Goal: Task Accomplishment & Management: Manage account settings

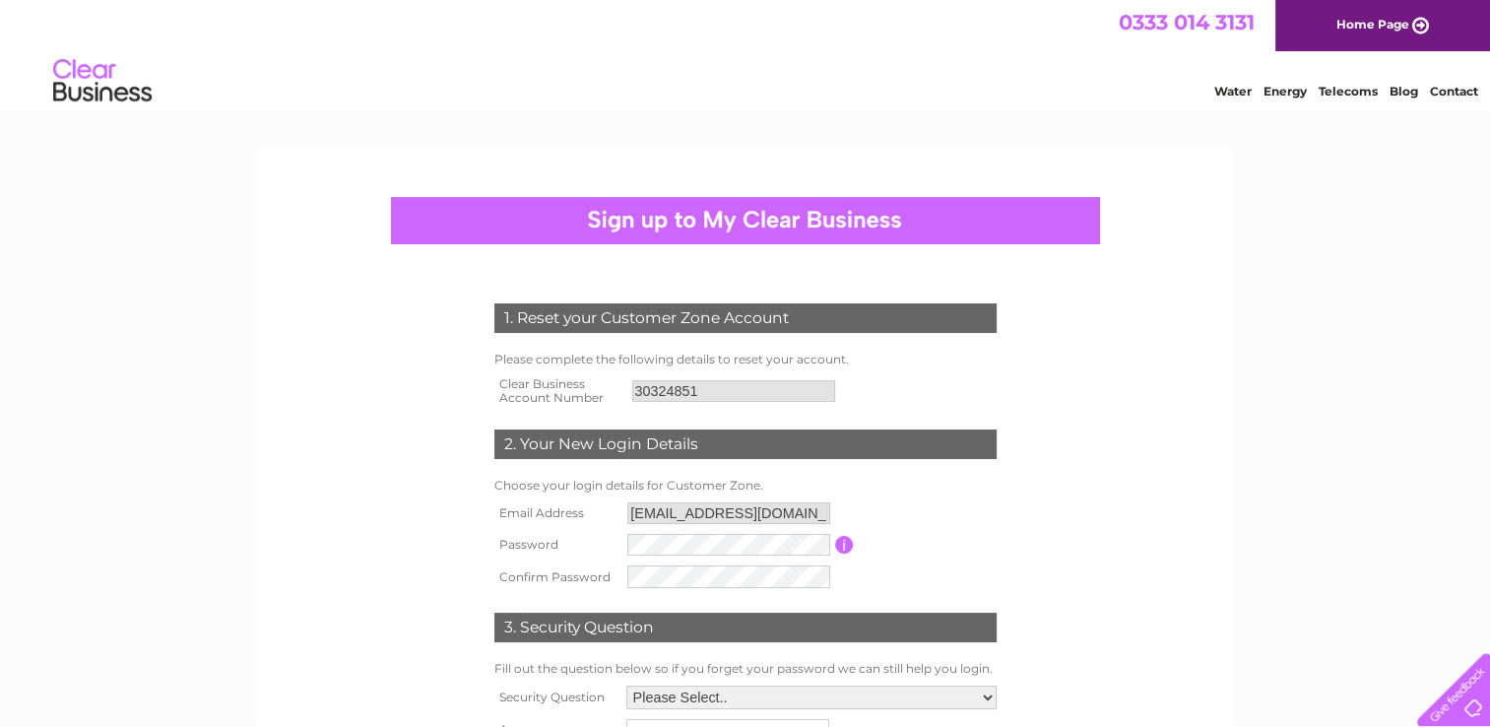
click at [658, 523] on input "[EMAIL_ADDRESS][DOMAIN_NAME]" at bounding box center [728, 513] width 203 height 22
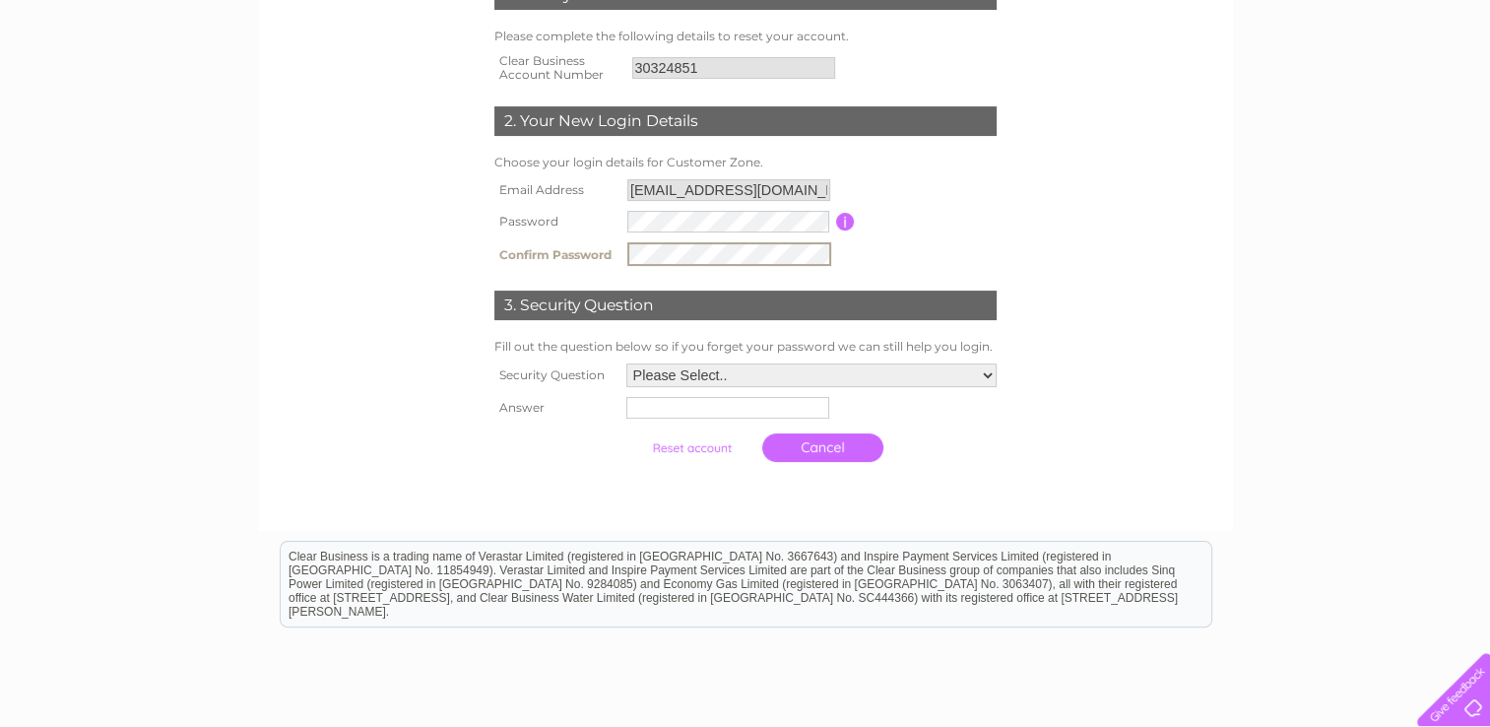
scroll to position [330, 0]
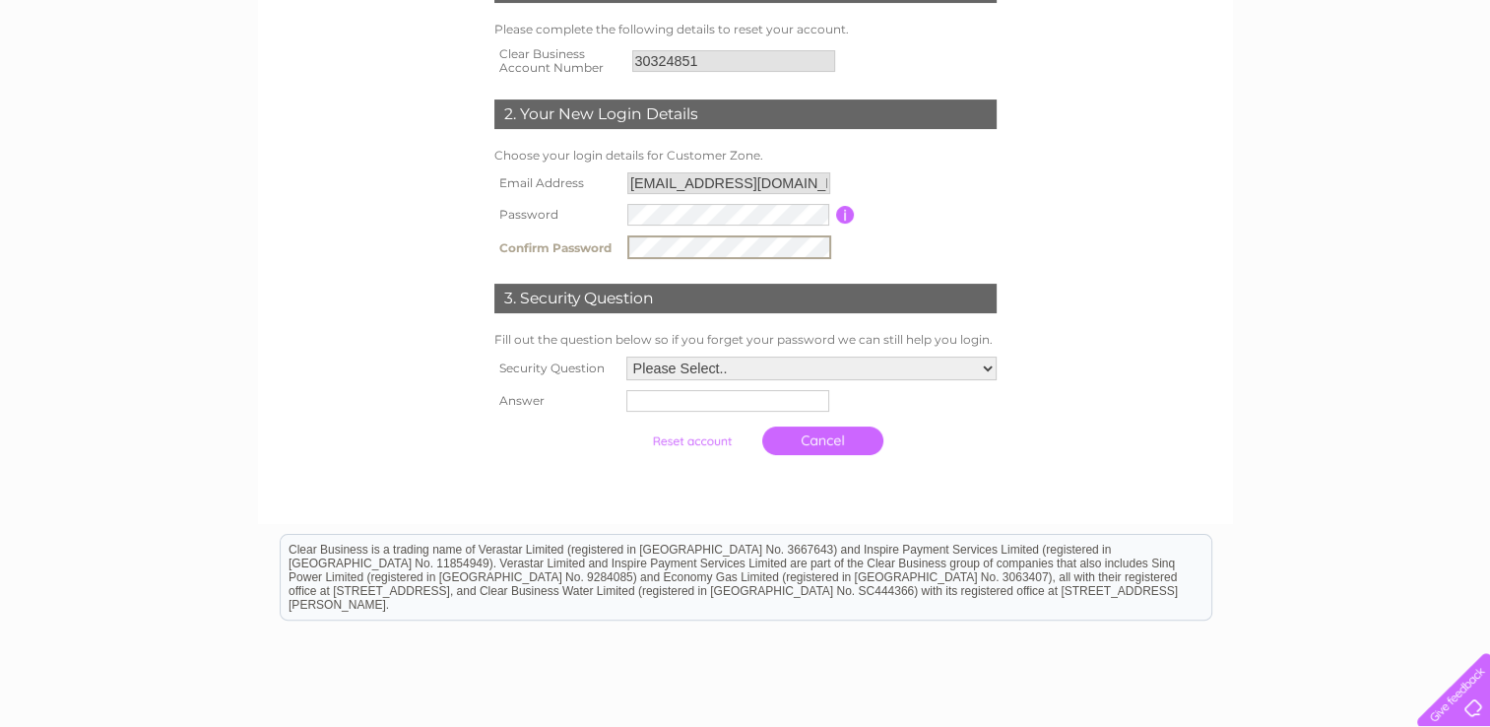
click at [777, 372] on select "Please Select.. In what town or city was your first job? In what town or city d…" at bounding box center [811, 369] width 370 height 24
click at [625, 356] on select "Please Select.. In what town or city was your first job? In what town or city d…" at bounding box center [811, 369] width 372 height 26
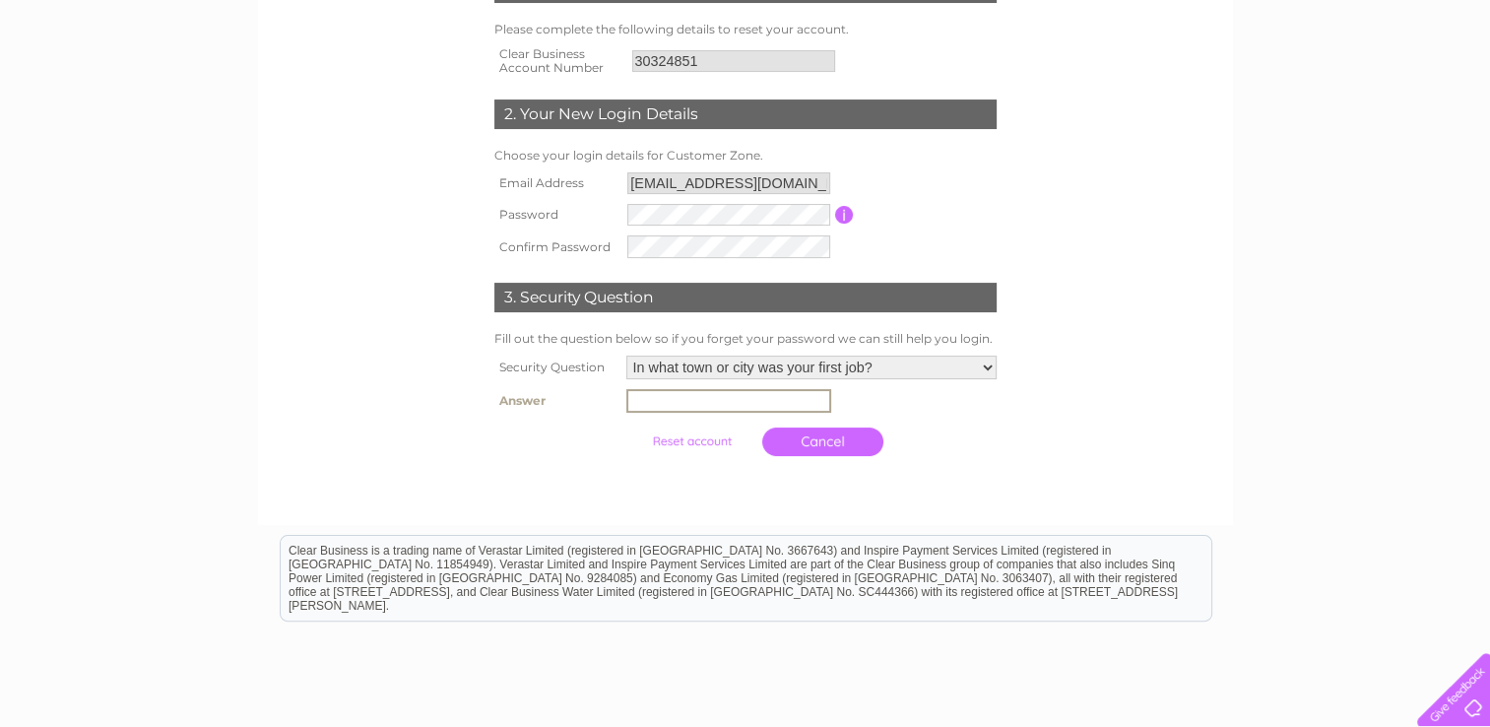
click at [701, 404] on input "text" at bounding box center [728, 401] width 205 height 24
click at [697, 370] on select "Please Select.. In what town or city was your first job? In what town or city d…" at bounding box center [811, 369] width 372 height 26
select select "2"
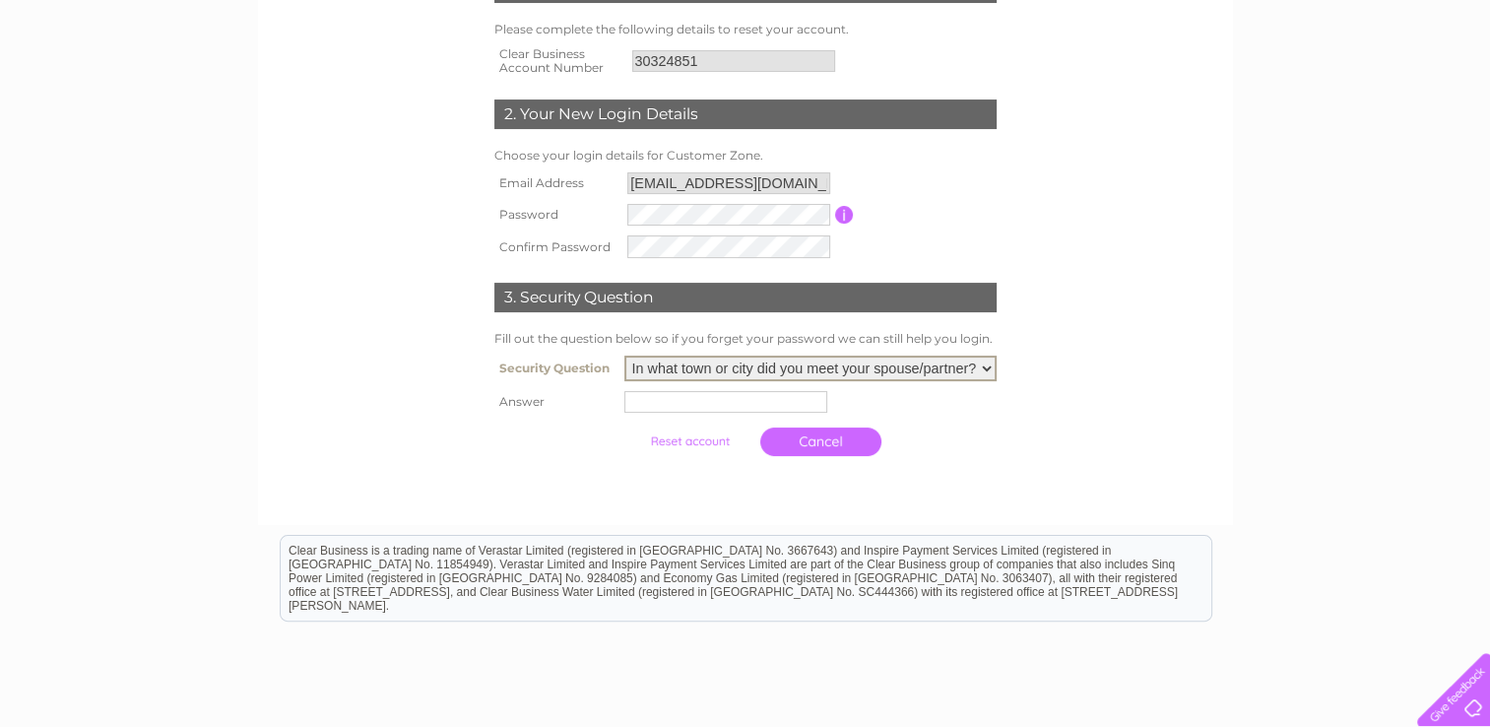
click at [625, 356] on select "Please Select.. In what town or city was your first job? In what town or city d…" at bounding box center [811, 369] width 372 height 26
click at [659, 404] on input "text" at bounding box center [726, 402] width 203 height 22
type input "shetland"
click at [528, 483] on div at bounding box center [745, 483] width 599 height 39
click at [860, 437] on link "Cancel" at bounding box center [822, 440] width 121 height 29
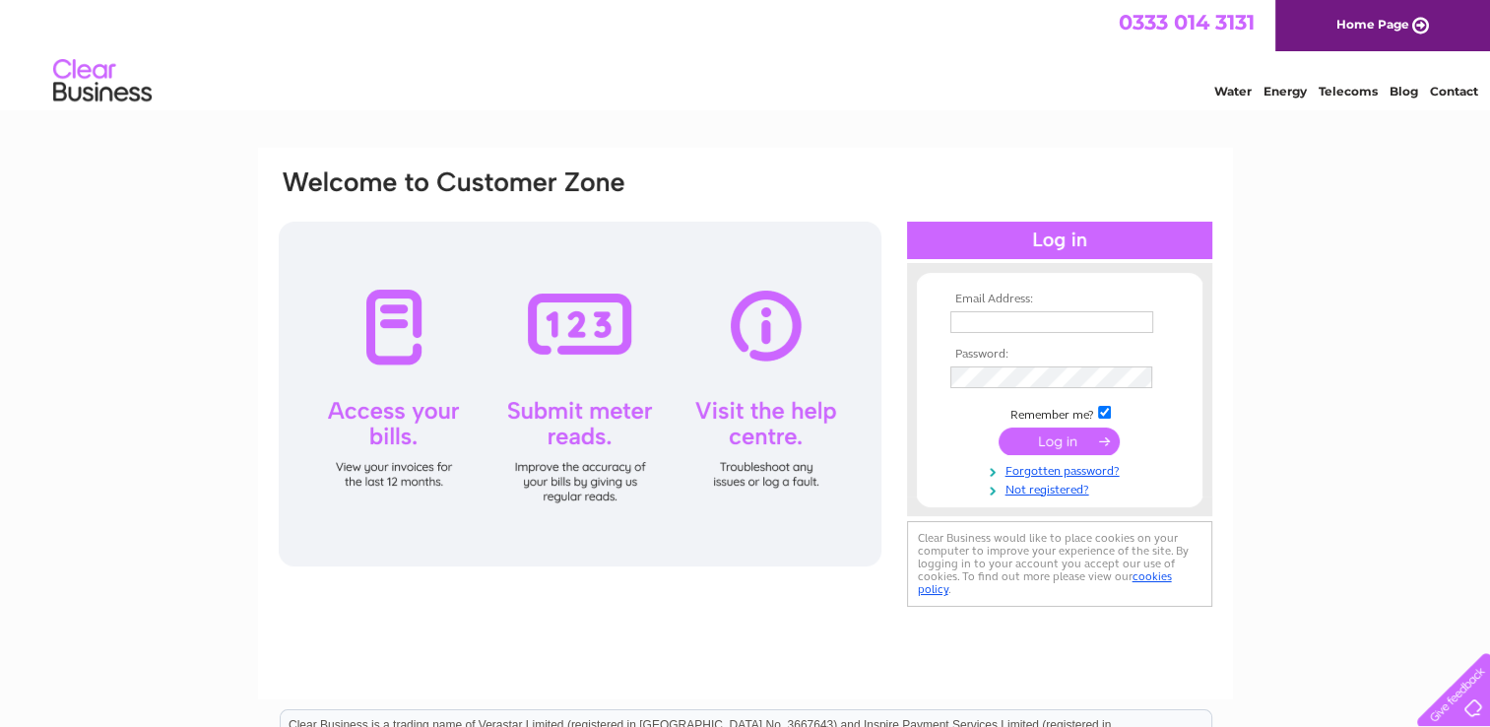
click at [967, 348] on th "Password:" at bounding box center [1060, 355] width 229 height 14
click at [971, 337] on td at bounding box center [1060, 322] width 229 height 32
click at [969, 338] on td at bounding box center [1060, 343] width 229 height 10
click at [965, 324] on input "text" at bounding box center [1053, 323] width 205 height 24
type input "[EMAIL_ADDRESS][DOMAIN_NAME]"
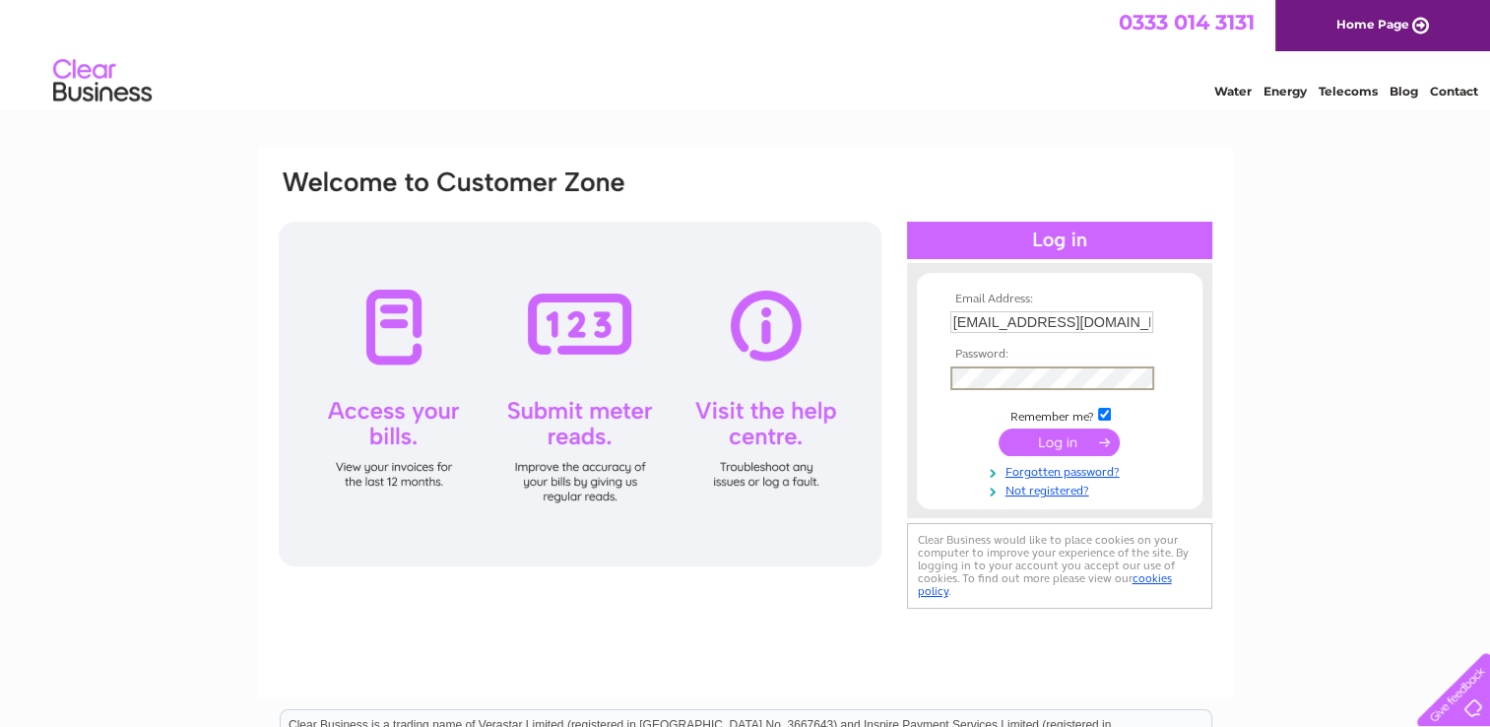
click at [1044, 446] on input "submit" at bounding box center [1059, 442] width 121 height 28
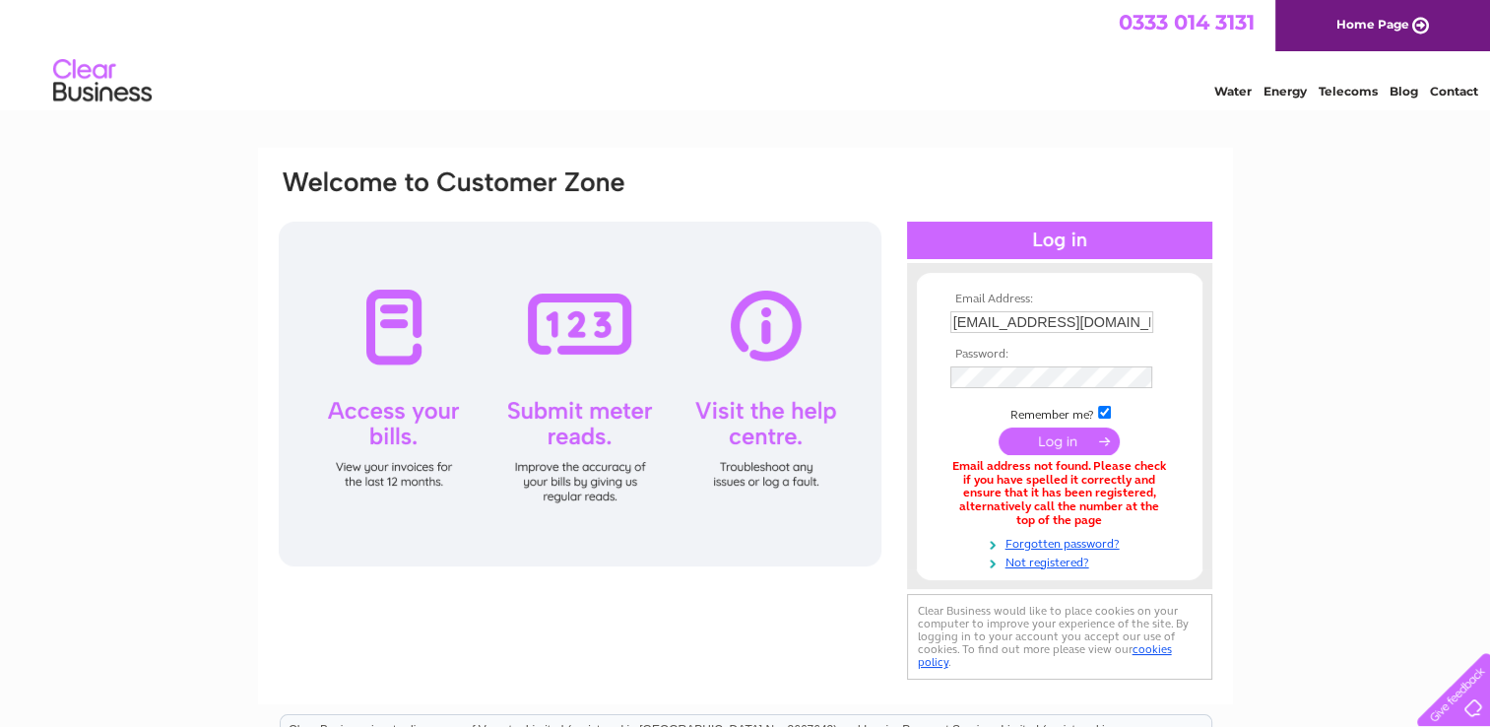
click at [1036, 571] on div at bounding box center [1059, 579] width 305 height 20
click at [1036, 565] on link "Not registered?" at bounding box center [1063, 561] width 224 height 19
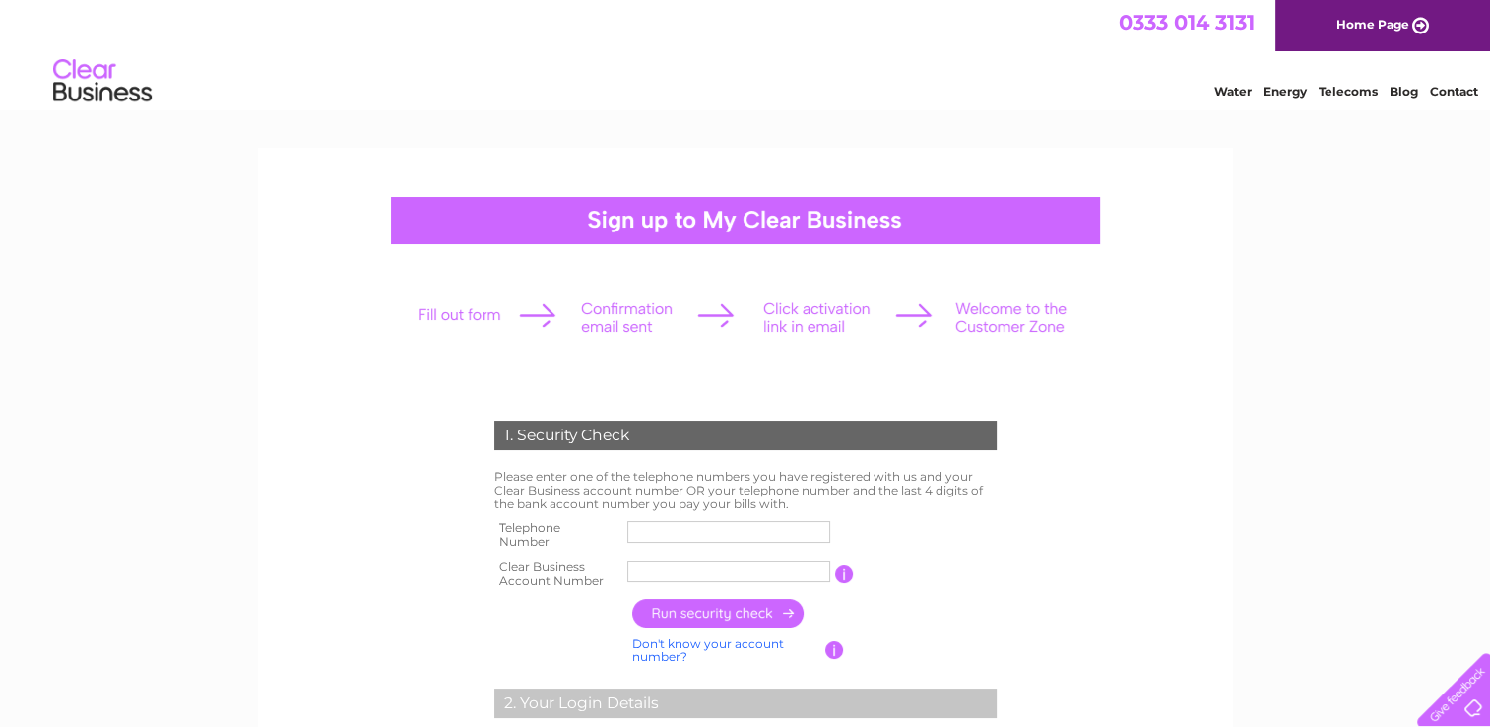
click at [730, 532] on input "text" at bounding box center [728, 532] width 203 height 22
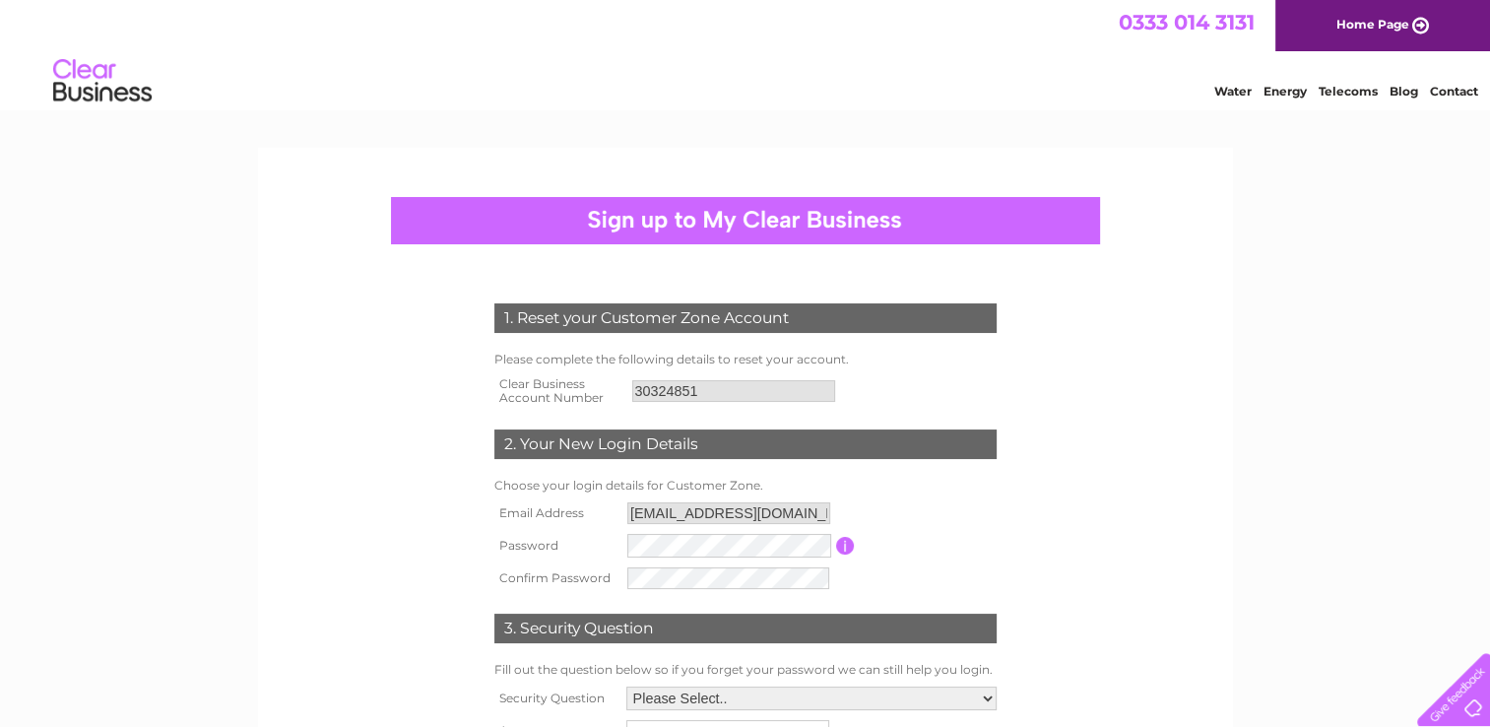
click at [686, 593] on div "1. Reset your Customer Zone Account Please complete the following details to re…" at bounding box center [745, 539] width 594 height 511
click at [686, 593] on td "3. Security Question" at bounding box center [746, 625] width 512 height 64
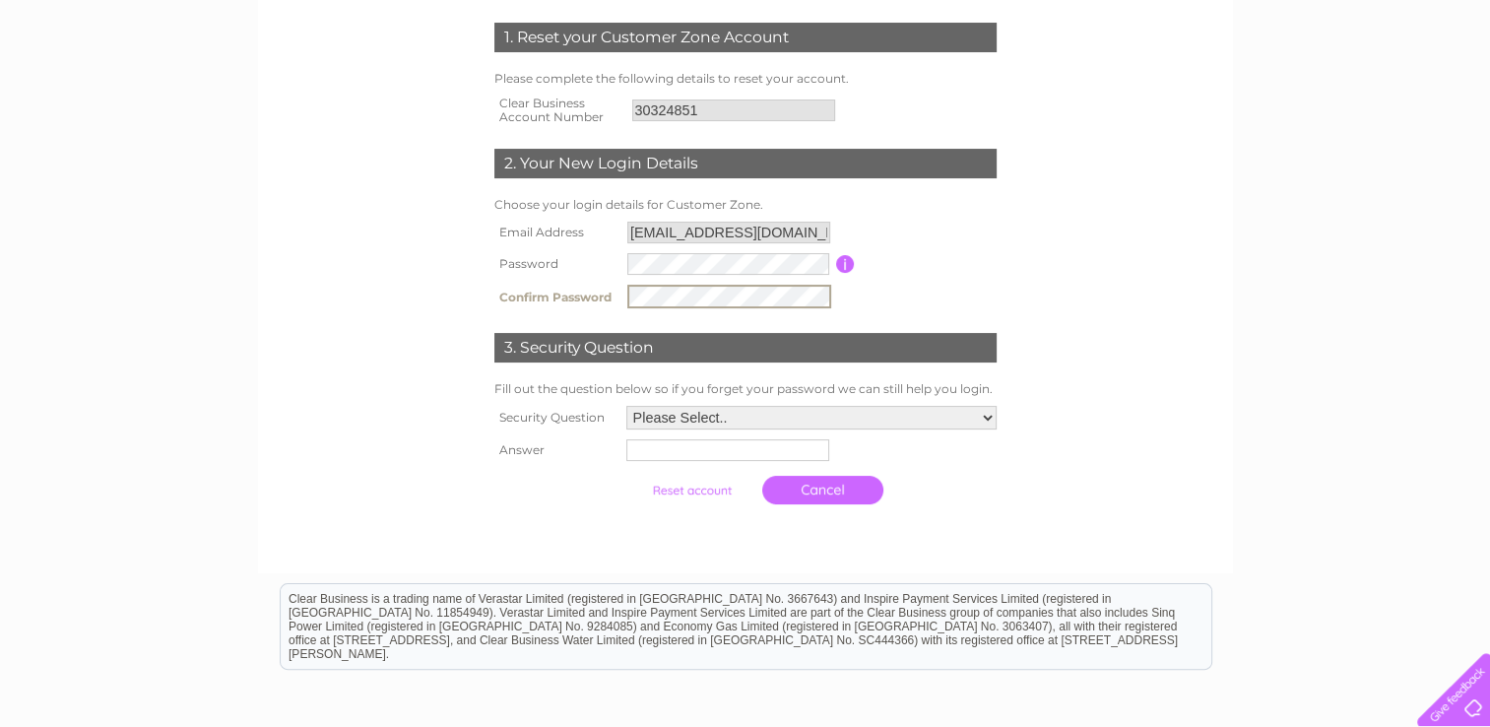
click at [662, 429] on td "Please Select.. In what town or city was your first job? In what town or city d…" at bounding box center [812, 417] width 380 height 33
click at [662, 418] on select "Please Select.. In what town or city was your first job? In what town or city d…" at bounding box center [811, 418] width 372 height 26
select select "2"
click at [625, 405] on select "Please Select.. In what town or city was your first job? In what town or city d…" at bounding box center [811, 418] width 372 height 26
click at [736, 440] on input "text" at bounding box center [726, 451] width 203 height 22
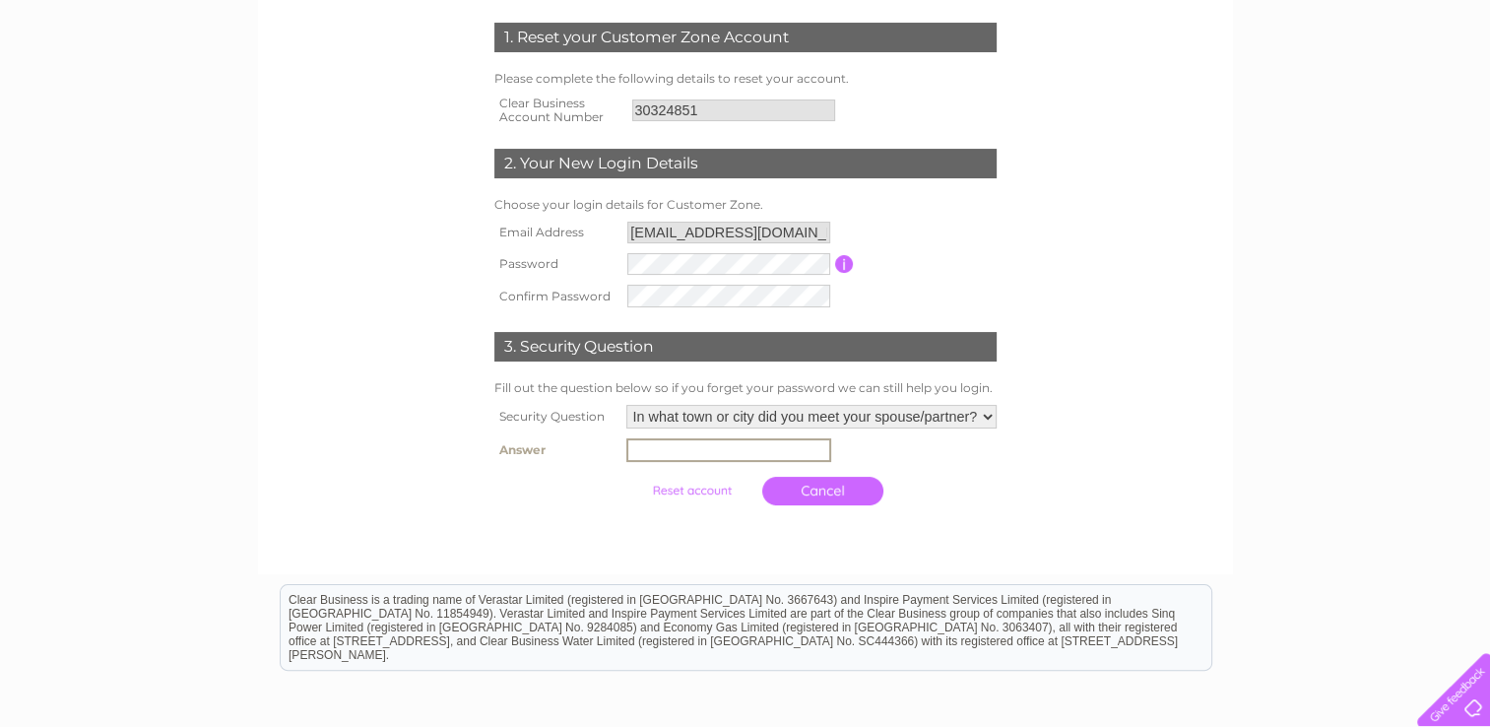
type input "shetland"
click at [682, 540] on div at bounding box center [745, 532] width 599 height 39
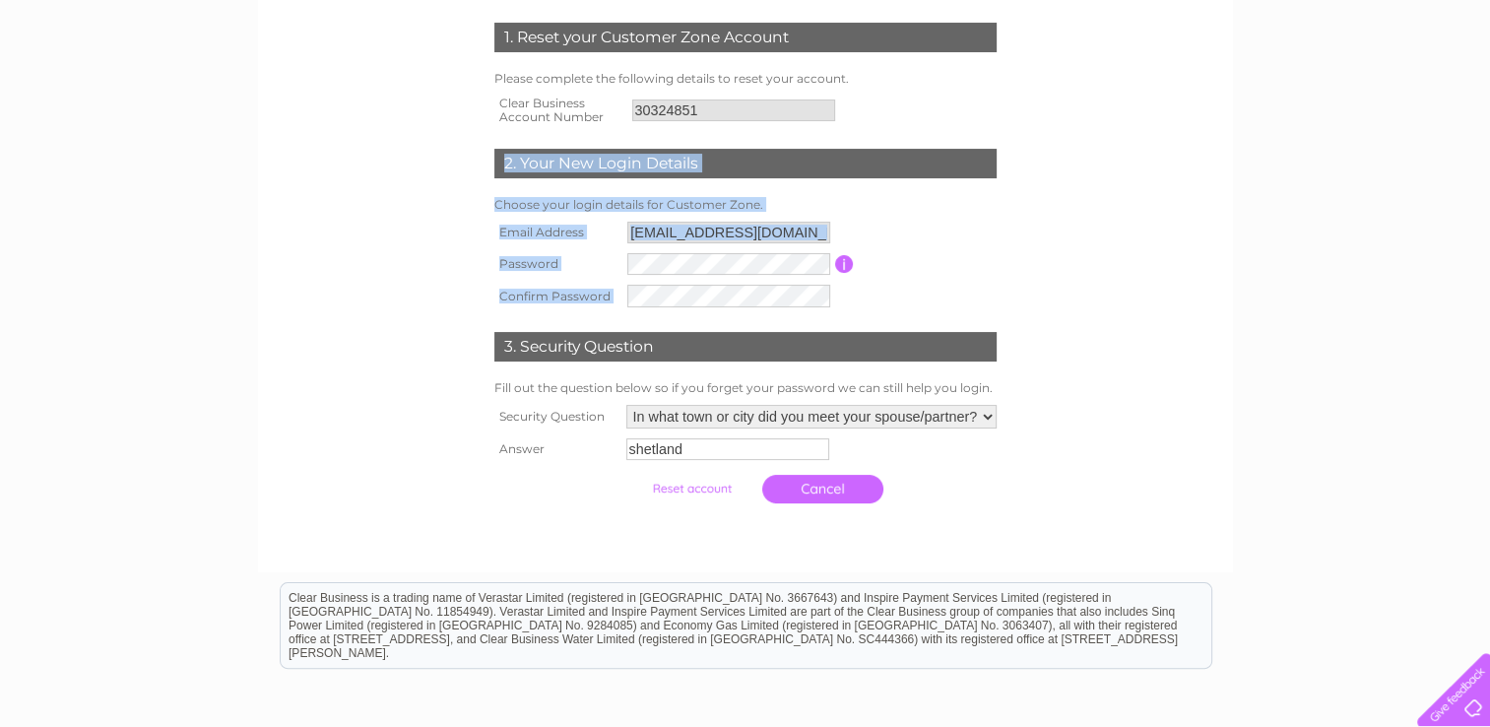
drag, startPoint x: 1486, startPoint y: 371, endPoint x: 1508, endPoint y: 182, distance: 190.4
click at [1489, 182] on html "1. Reset your Customer Zone Account Please complete the following details to re…" at bounding box center [745, 321] width 1490 height 1204
click at [1372, 225] on div "1. Reset your Customer Zone Account Please complete the following details to re…" at bounding box center [745, 388] width 1490 height 1042
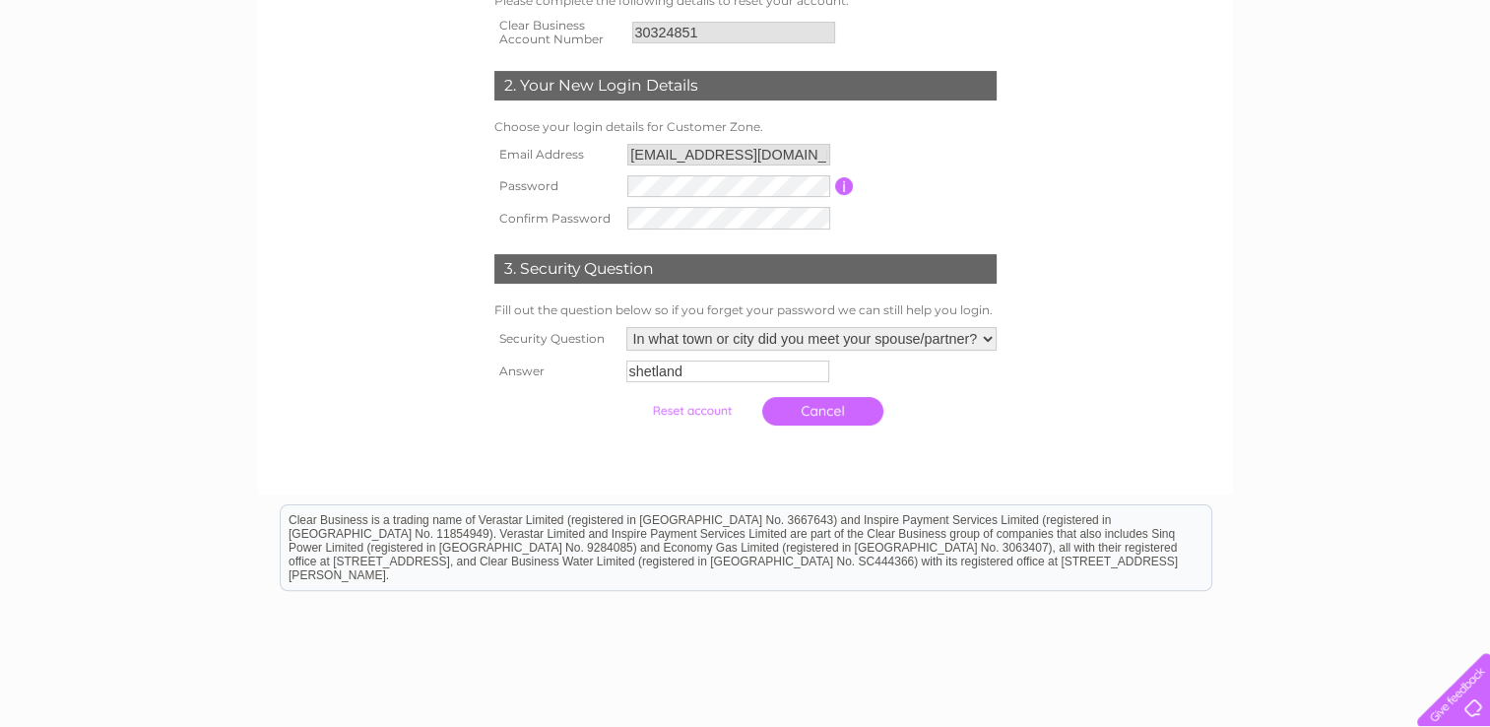
scroll to position [366, 0]
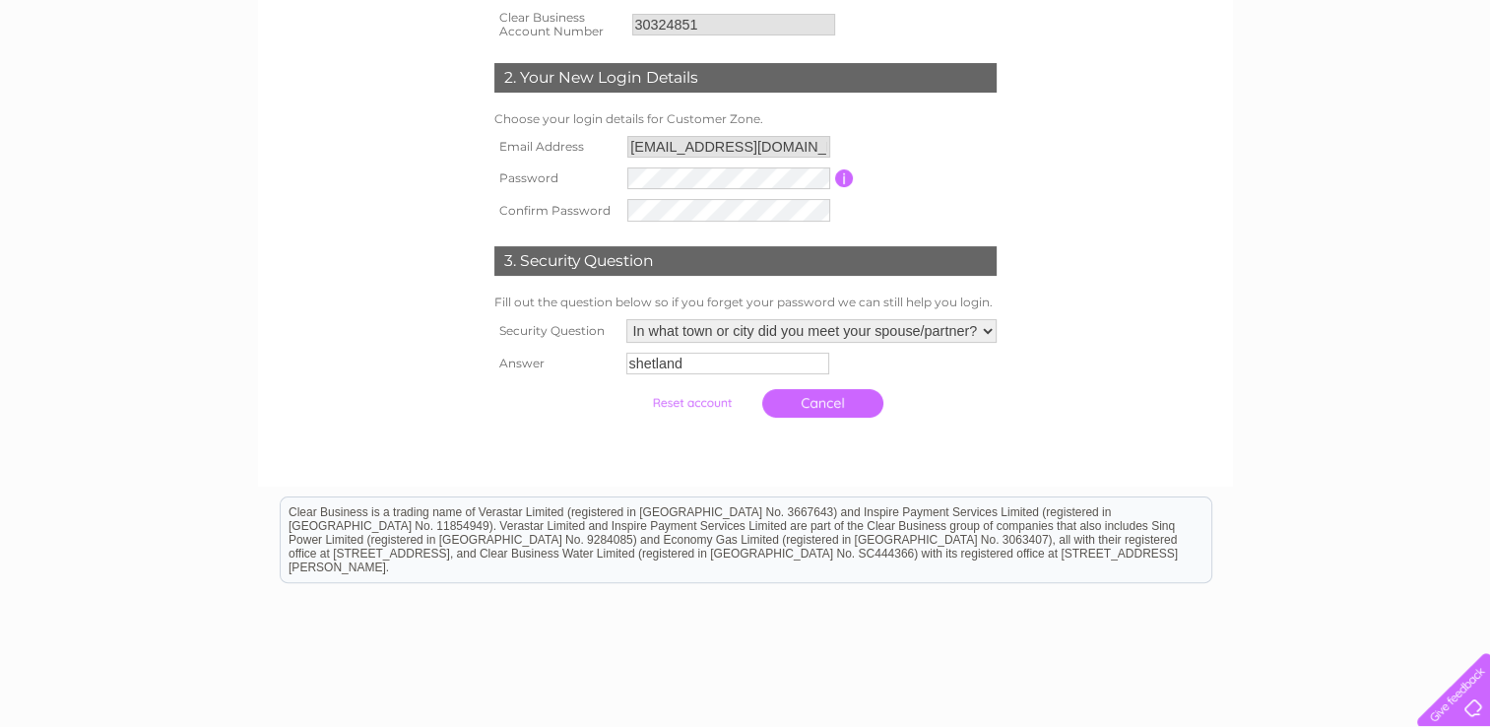
click at [716, 398] on input "submit" at bounding box center [691, 403] width 121 height 28
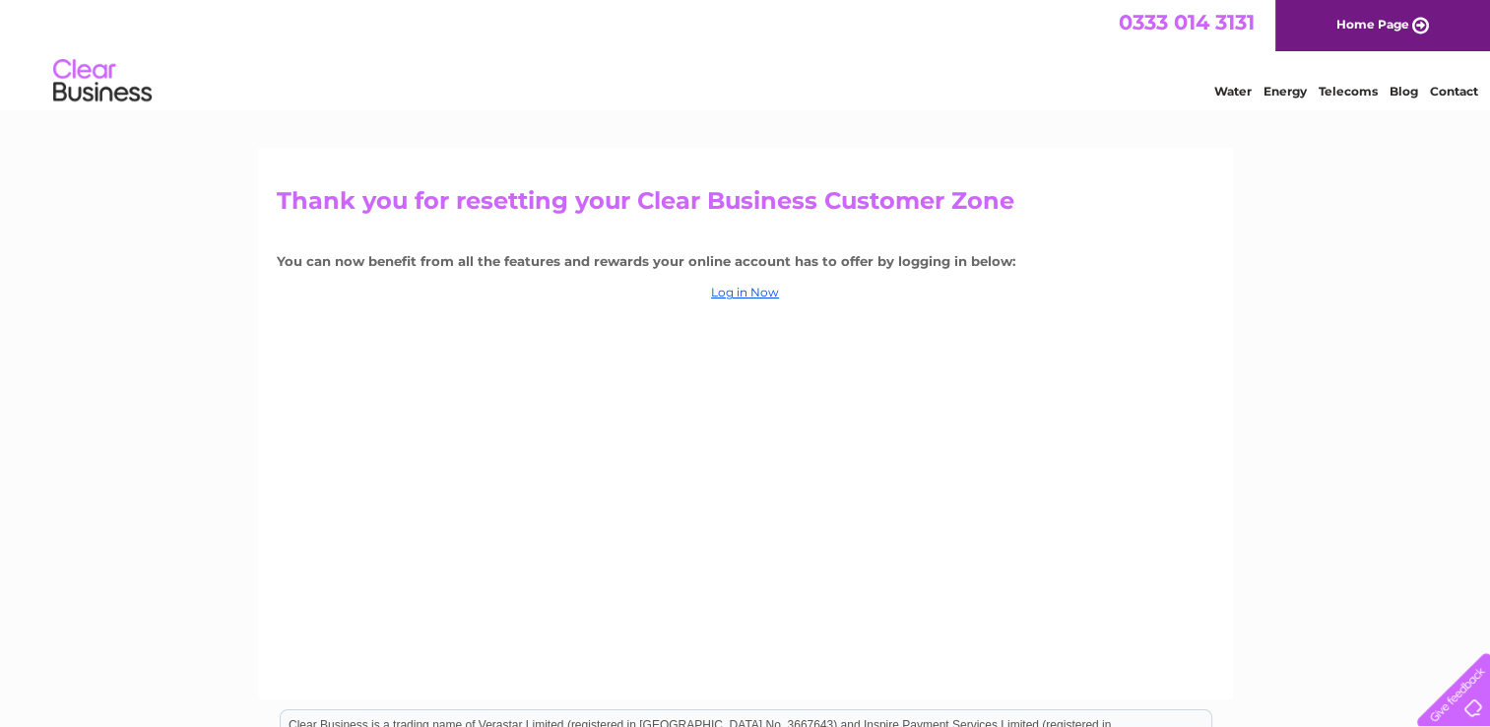
click at [731, 301] on div "Thank you for resetting your Clear Business Customer Zone You can now benefit f…" at bounding box center [745, 424] width 975 height 552
click at [733, 292] on link "Log in Now" at bounding box center [745, 292] width 68 height 15
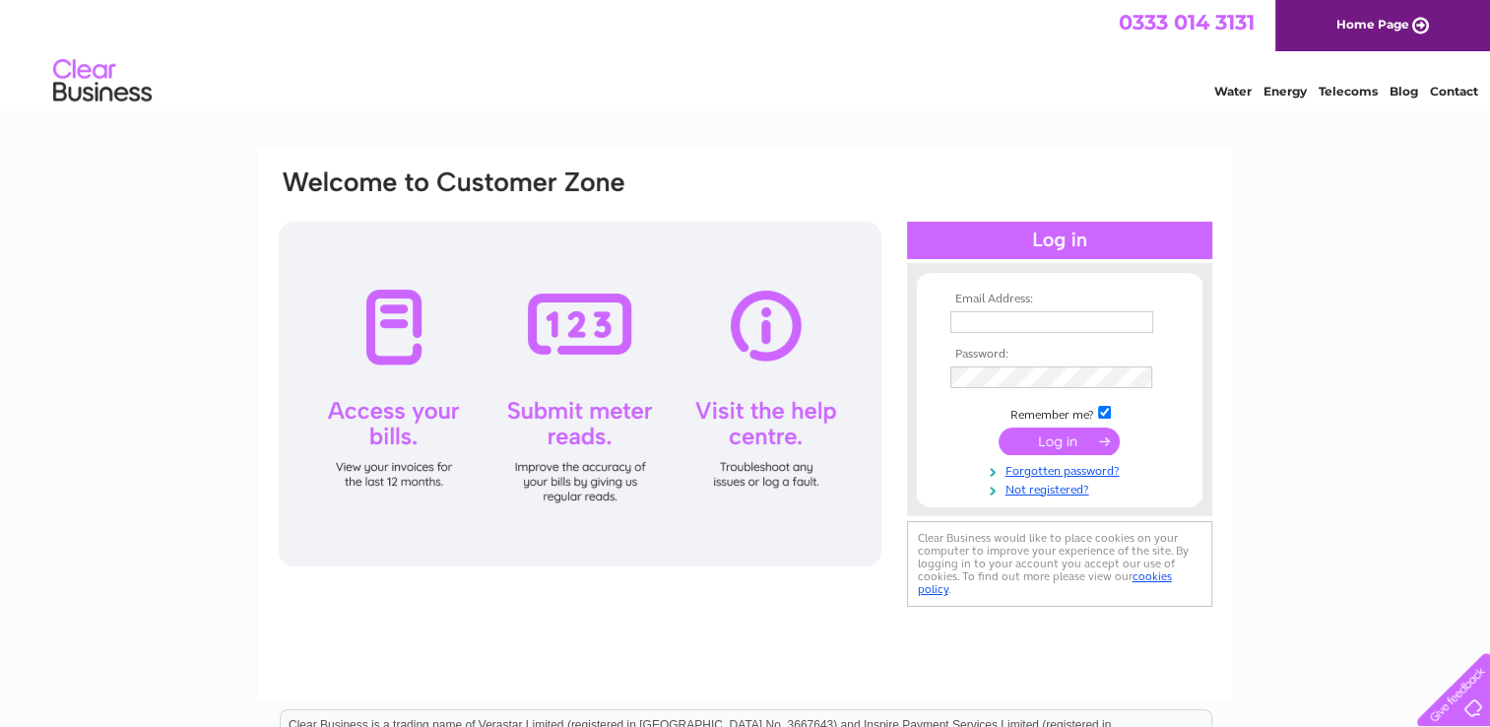
type input "[EMAIL_ADDRESS][DOMAIN_NAME]"
click at [1041, 437] on input "submit" at bounding box center [1059, 442] width 121 height 28
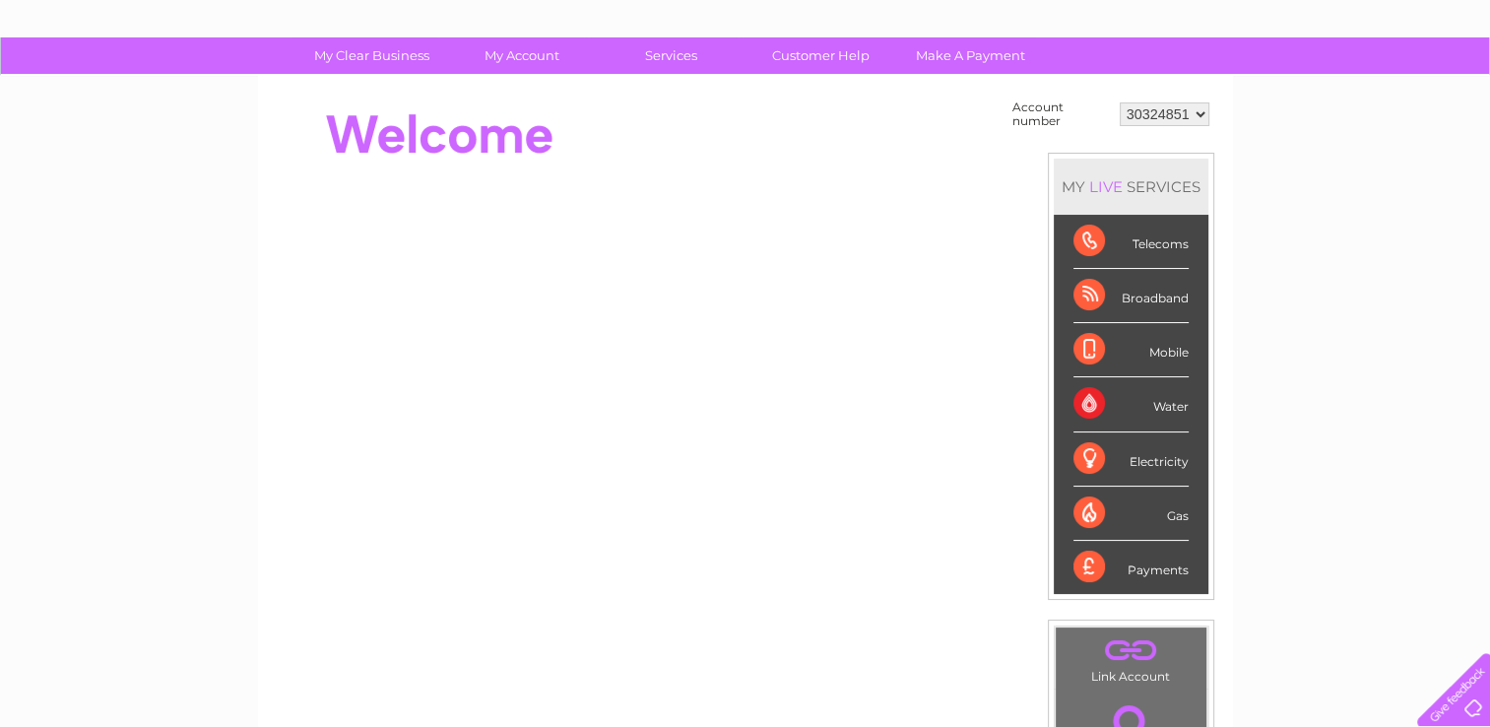
scroll to position [84, 0]
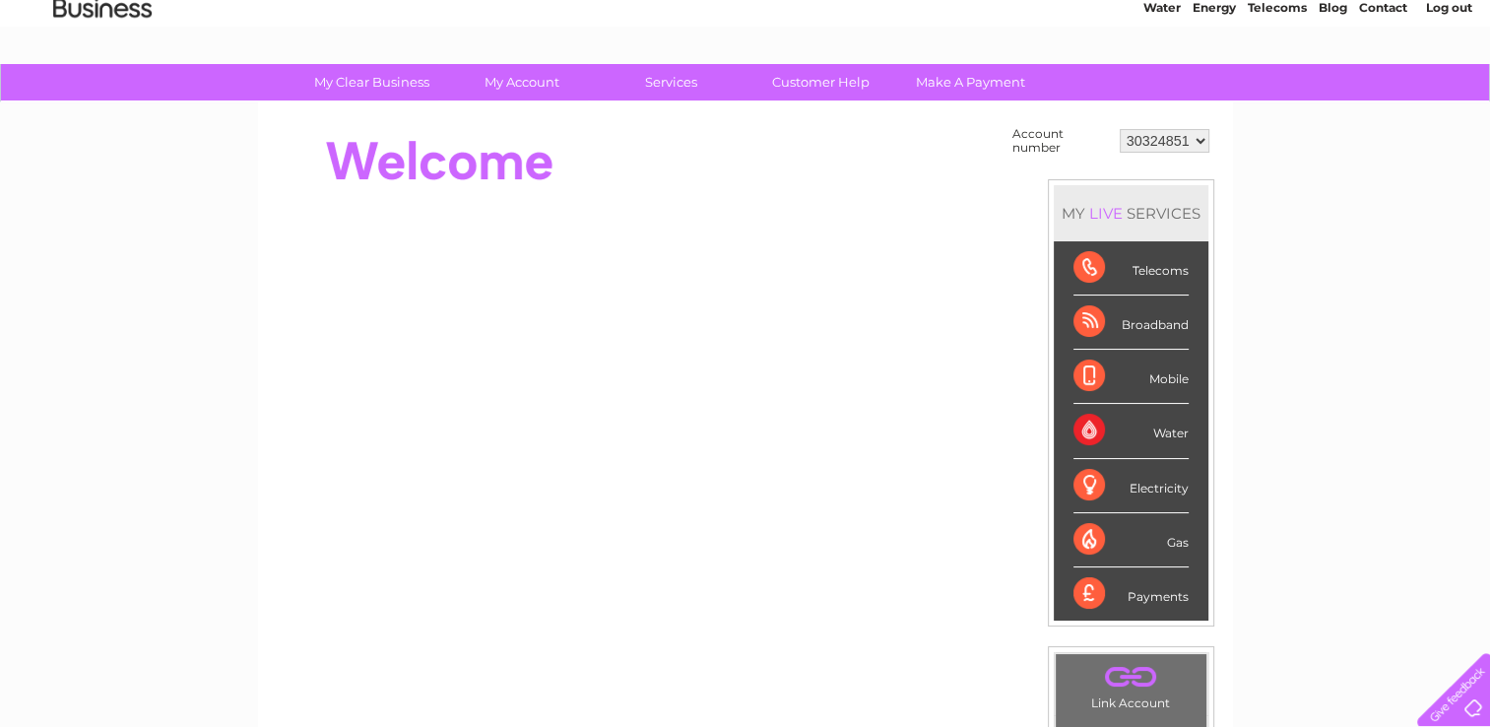
click at [1143, 589] on div "Payments" at bounding box center [1131, 593] width 115 height 53
click at [1080, 586] on div "Payments" at bounding box center [1131, 593] width 115 height 53
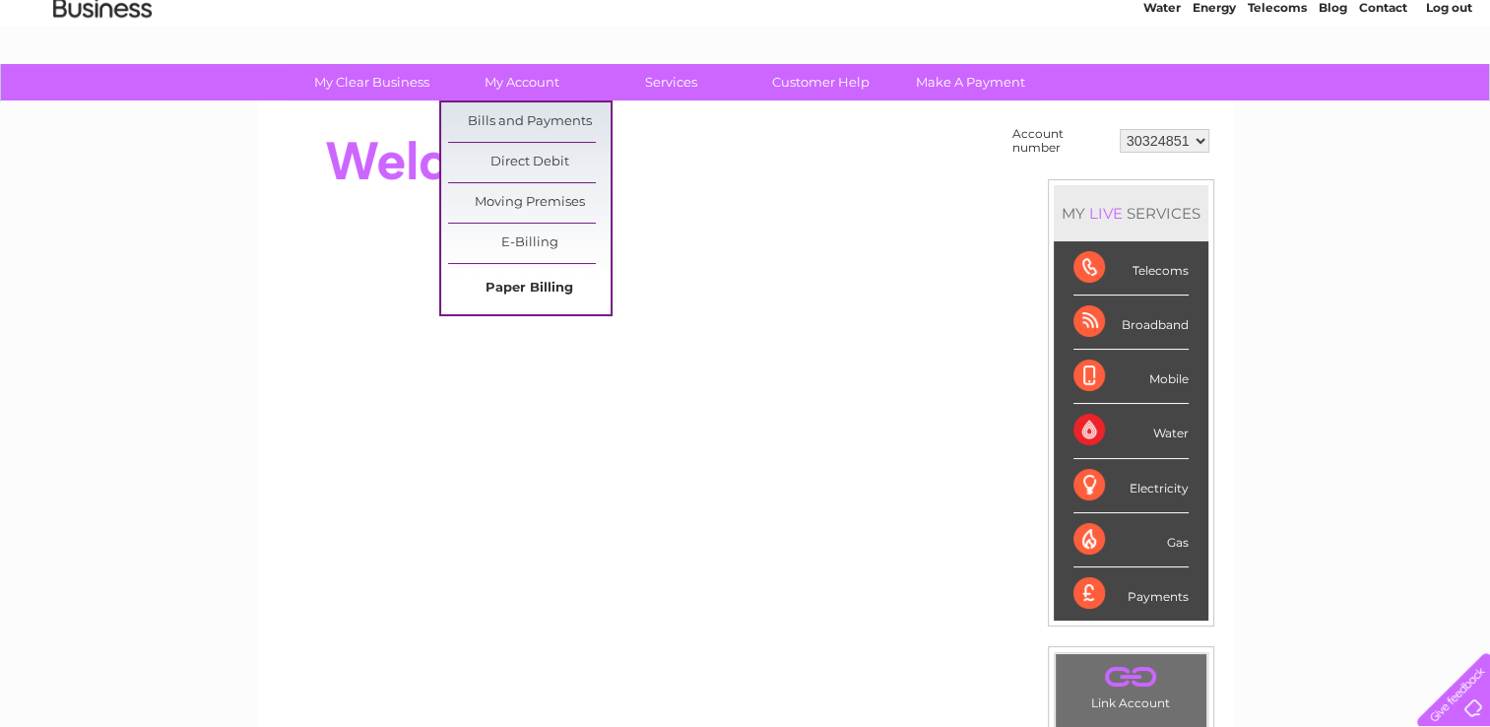
click at [508, 281] on link "Paper Billing" at bounding box center [529, 288] width 163 height 39
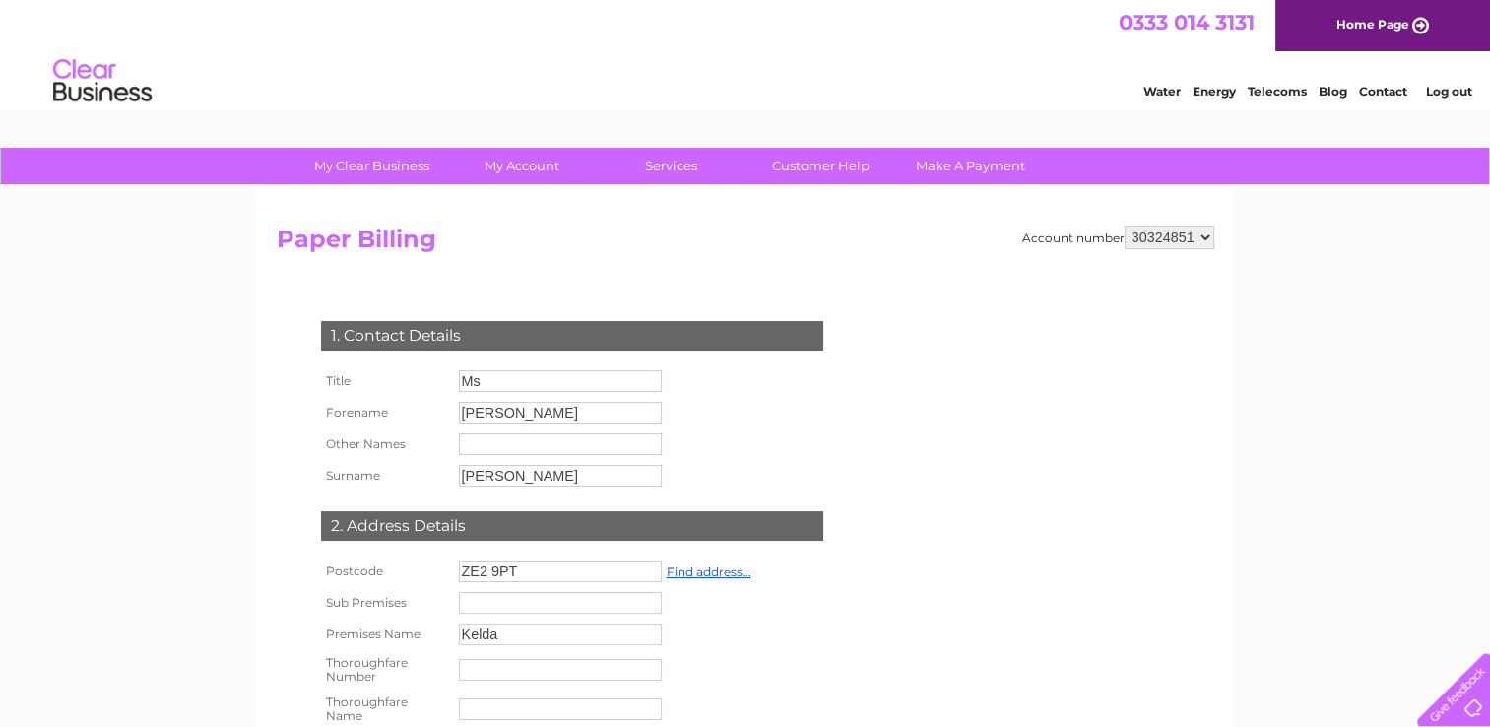
click at [591, 380] on input "Ms" at bounding box center [560, 381] width 203 height 22
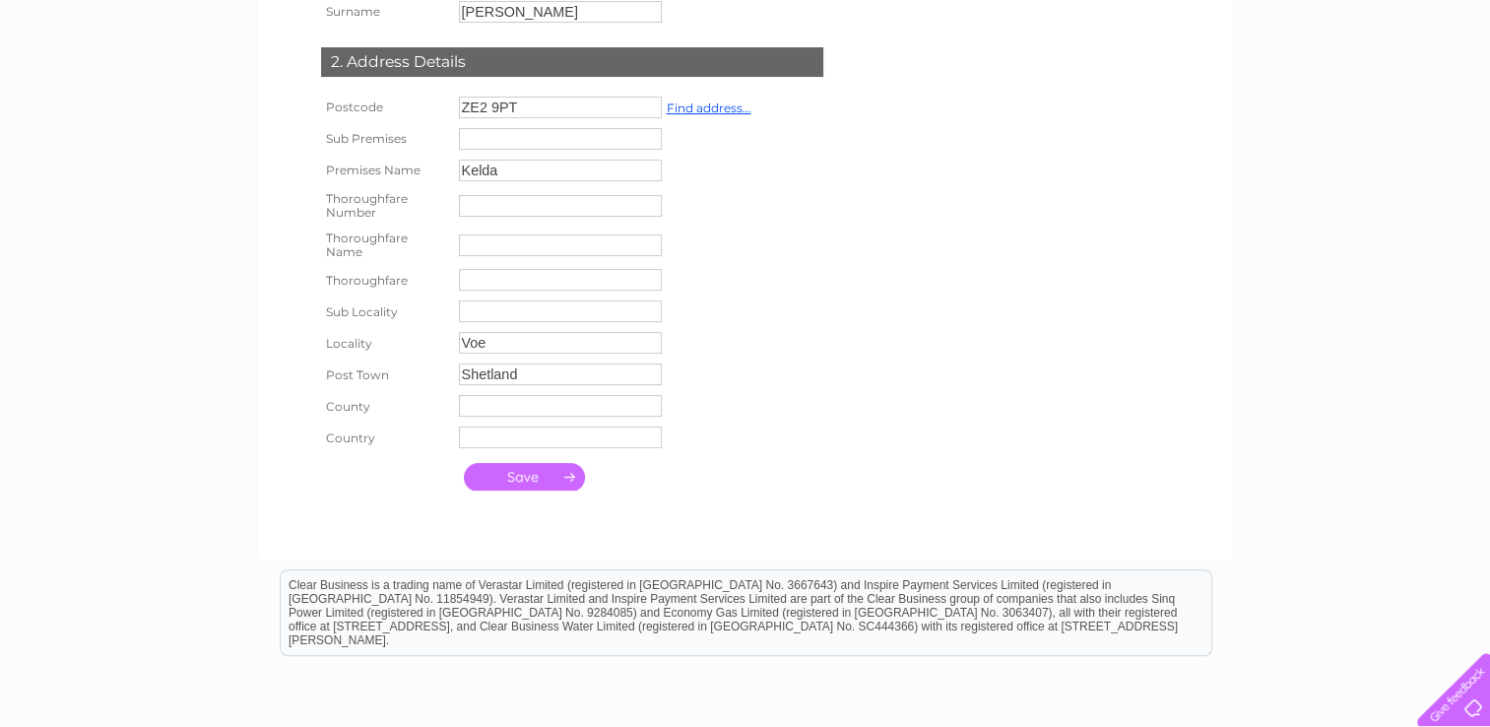
scroll to position [468, 0]
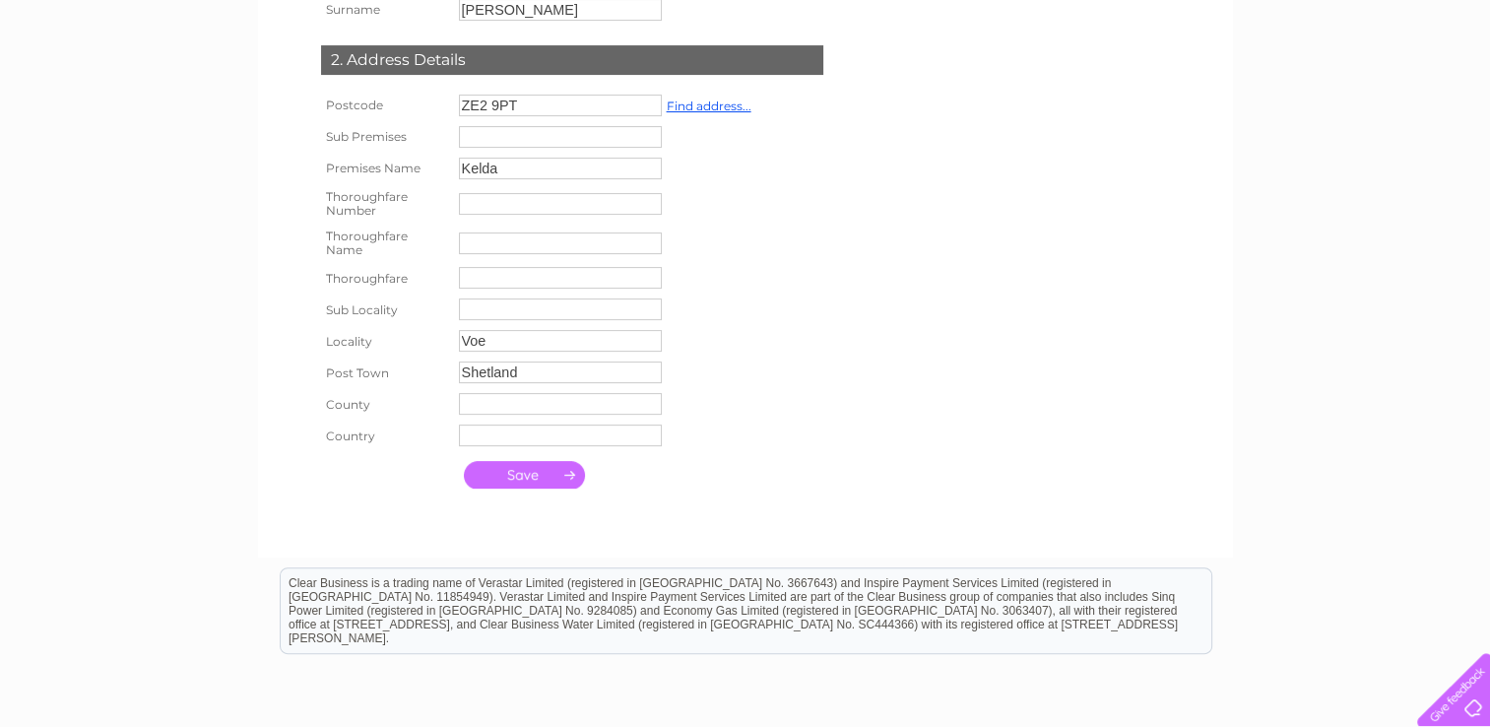
type input "Mr"
click at [534, 469] on input "submit" at bounding box center [524, 475] width 121 height 28
click at [540, 253] on input "text" at bounding box center [561, 243] width 205 height 24
click at [723, 410] on td at bounding box center [605, 404] width 302 height 32
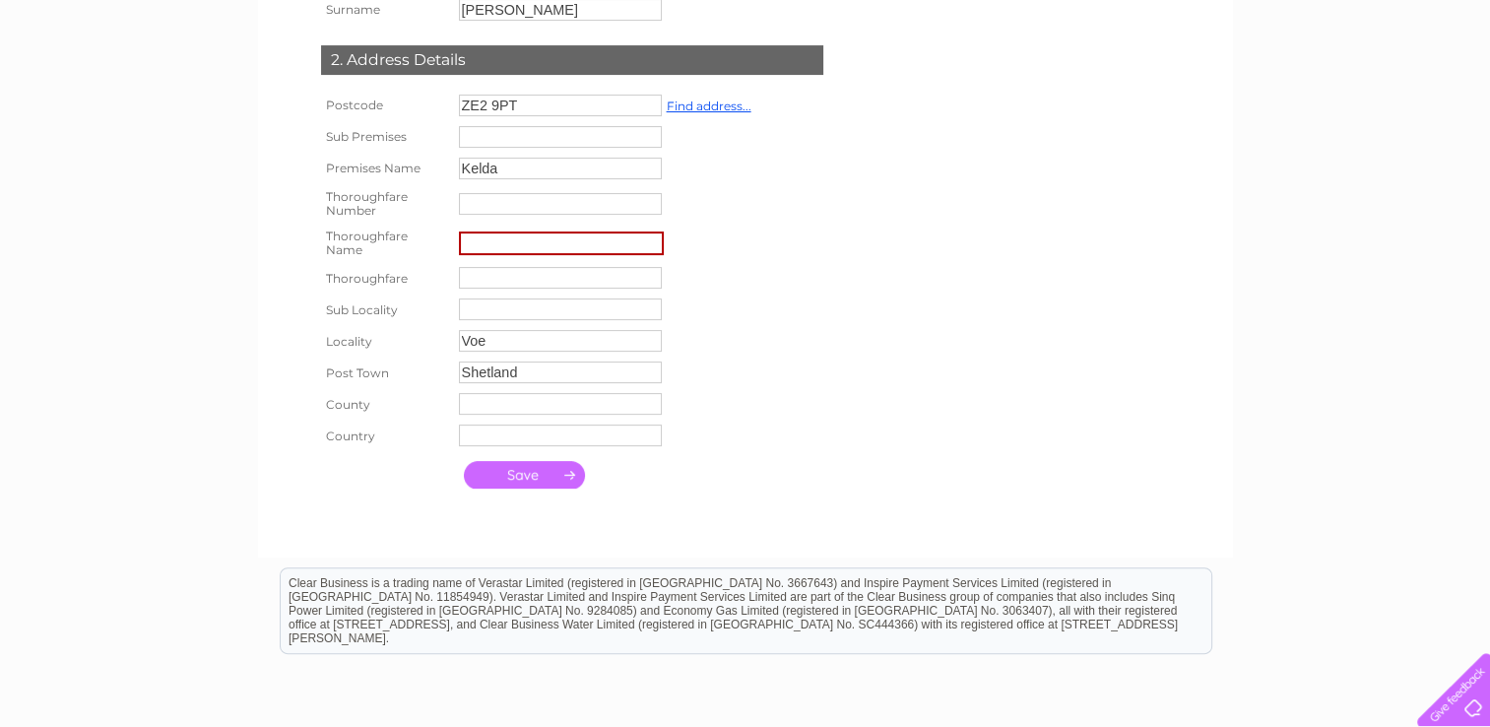
click at [537, 473] on input "submit" at bounding box center [524, 475] width 121 height 28
type input "Voe"
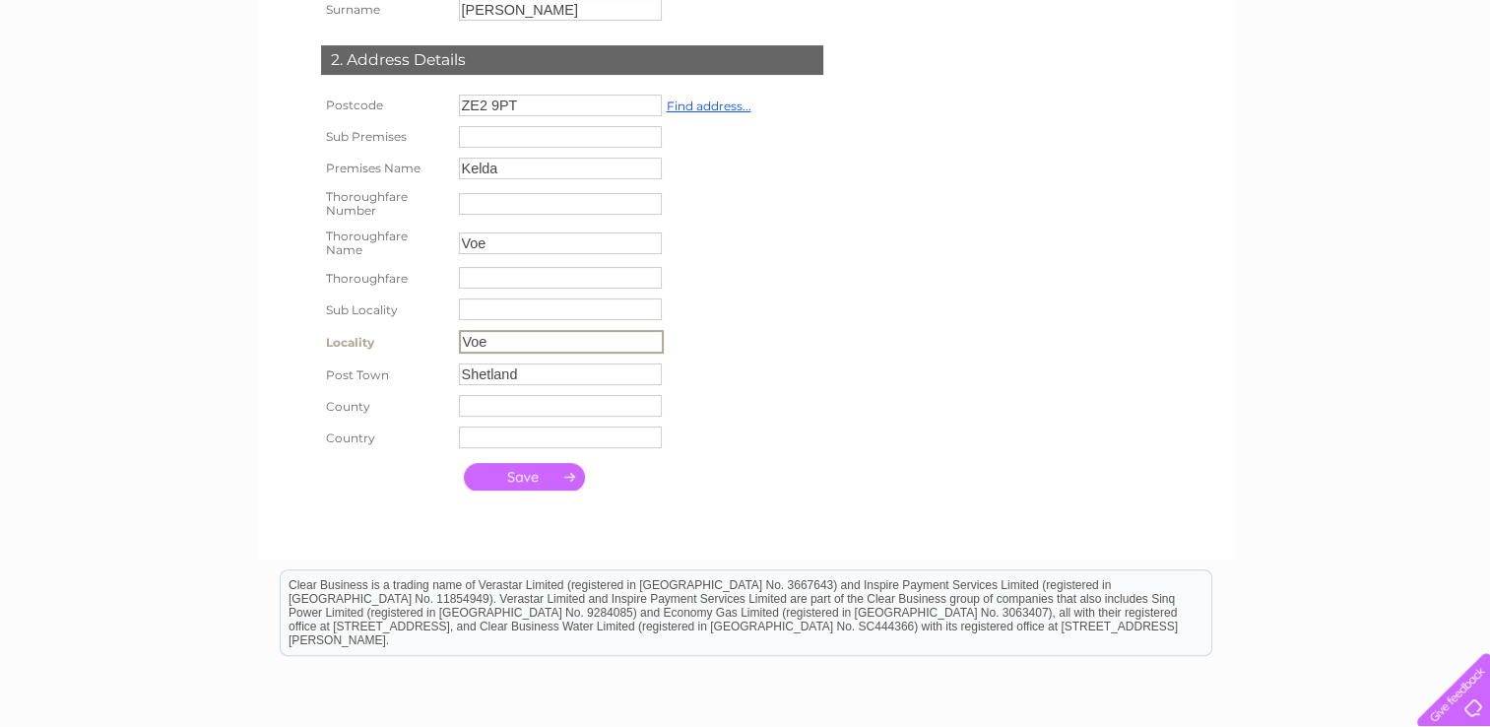
drag, startPoint x: 509, startPoint y: 346, endPoint x: 347, endPoint y: 372, distance: 164.7
click at [347, 372] on tbody "Postcode ZE2 9PT Find address... Sub Premises Premises Name Kelda Thoroughfare …" at bounding box center [536, 271] width 440 height 363
click at [464, 463] on input "submit" at bounding box center [524, 477] width 121 height 28
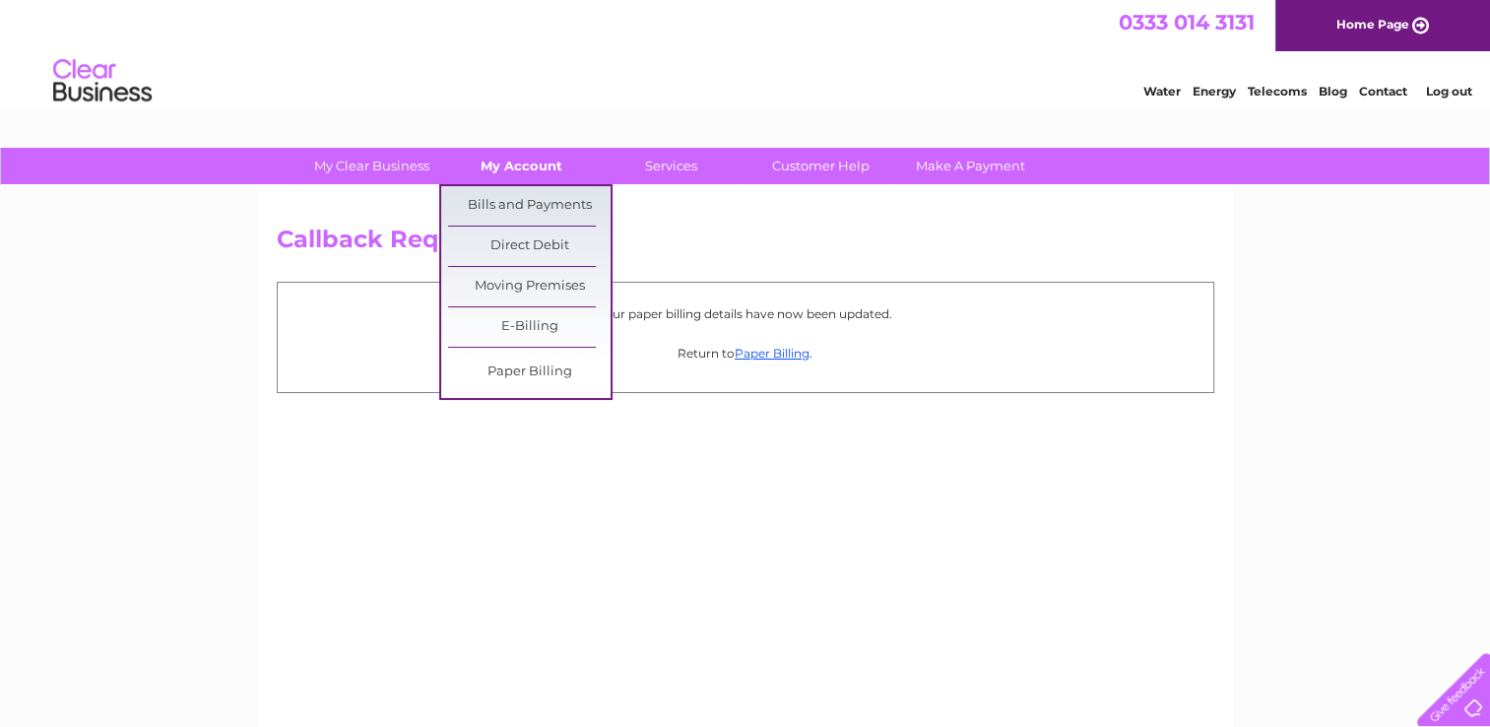
click at [520, 166] on link "My Account" at bounding box center [521, 166] width 163 height 36
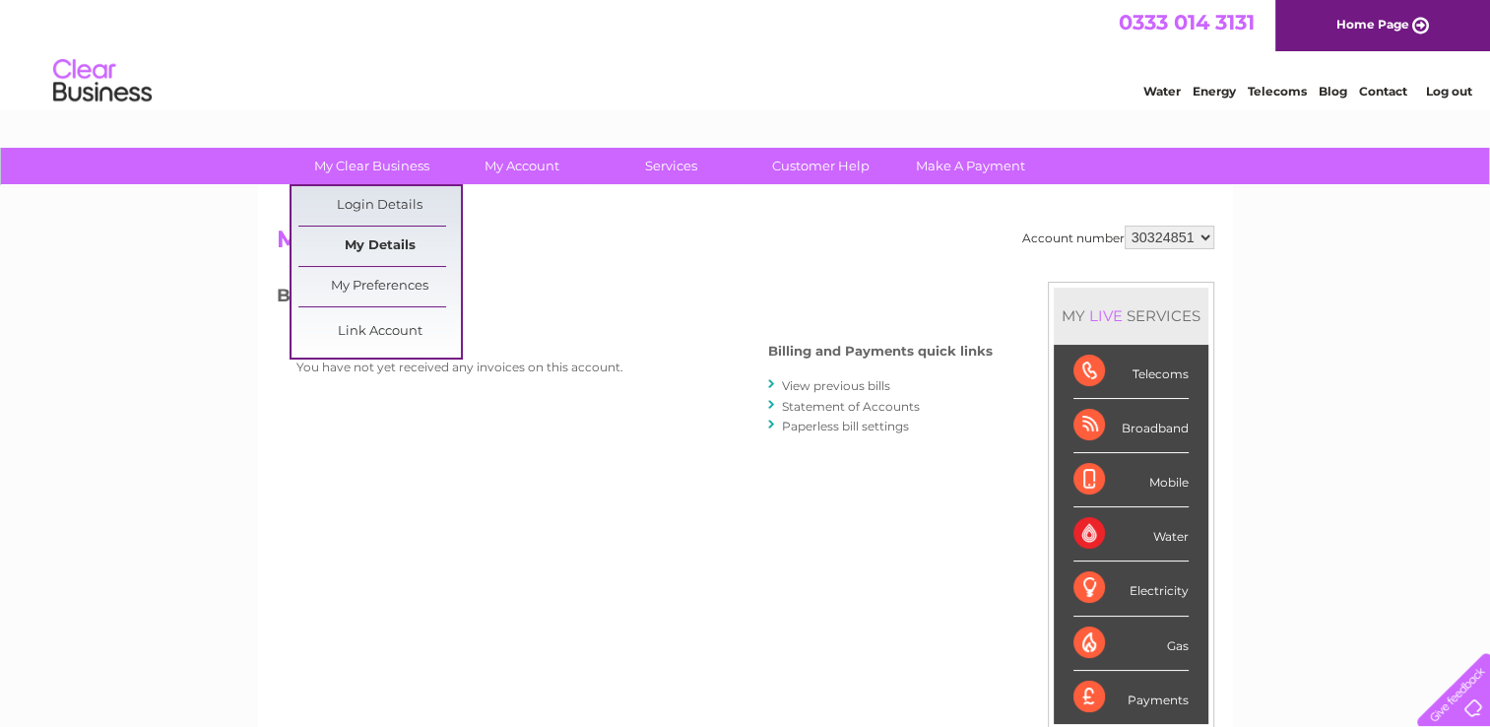
click at [378, 232] on link "My Details" at bounding box center [379, 246] width 163 height 39
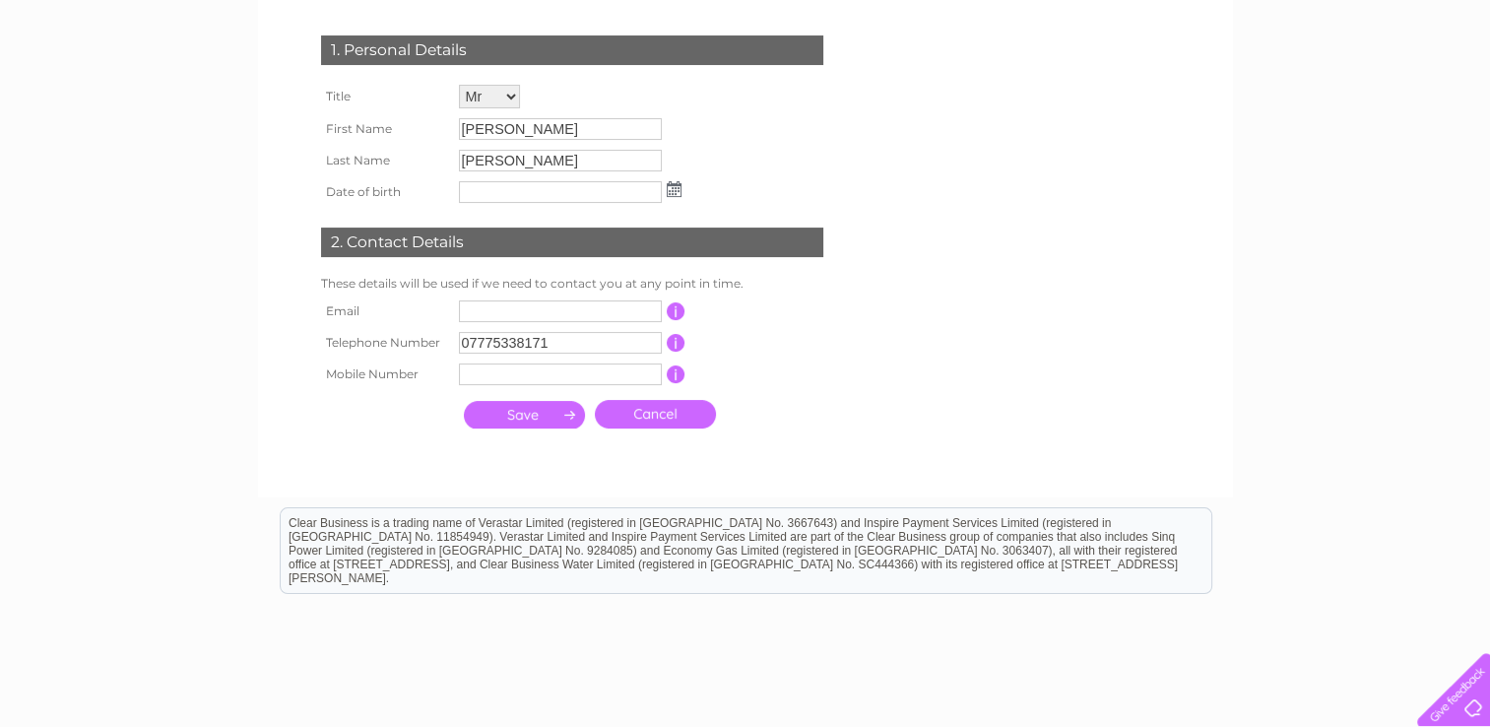
scroll to position [333, 0]
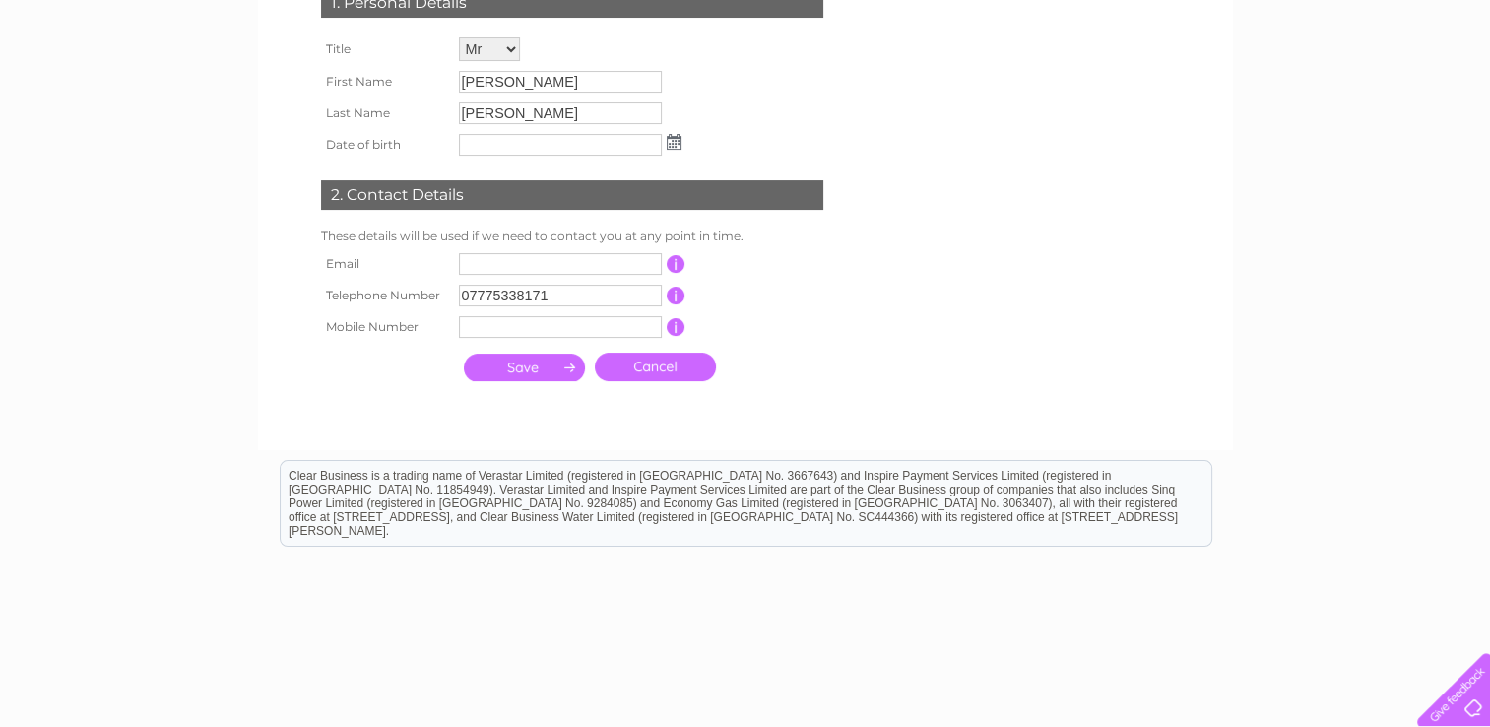
click at [505, 251] on td at bounding box center [560, 264] width 213 height 32
click at [501, 256] on input "text" at bounding box center [560, 264] width 203 height 22
type input "accounts@cwjplant.co.uk"
click at [514, 364] on input "submit" at bounding box center [524, 370] width 121 height 28
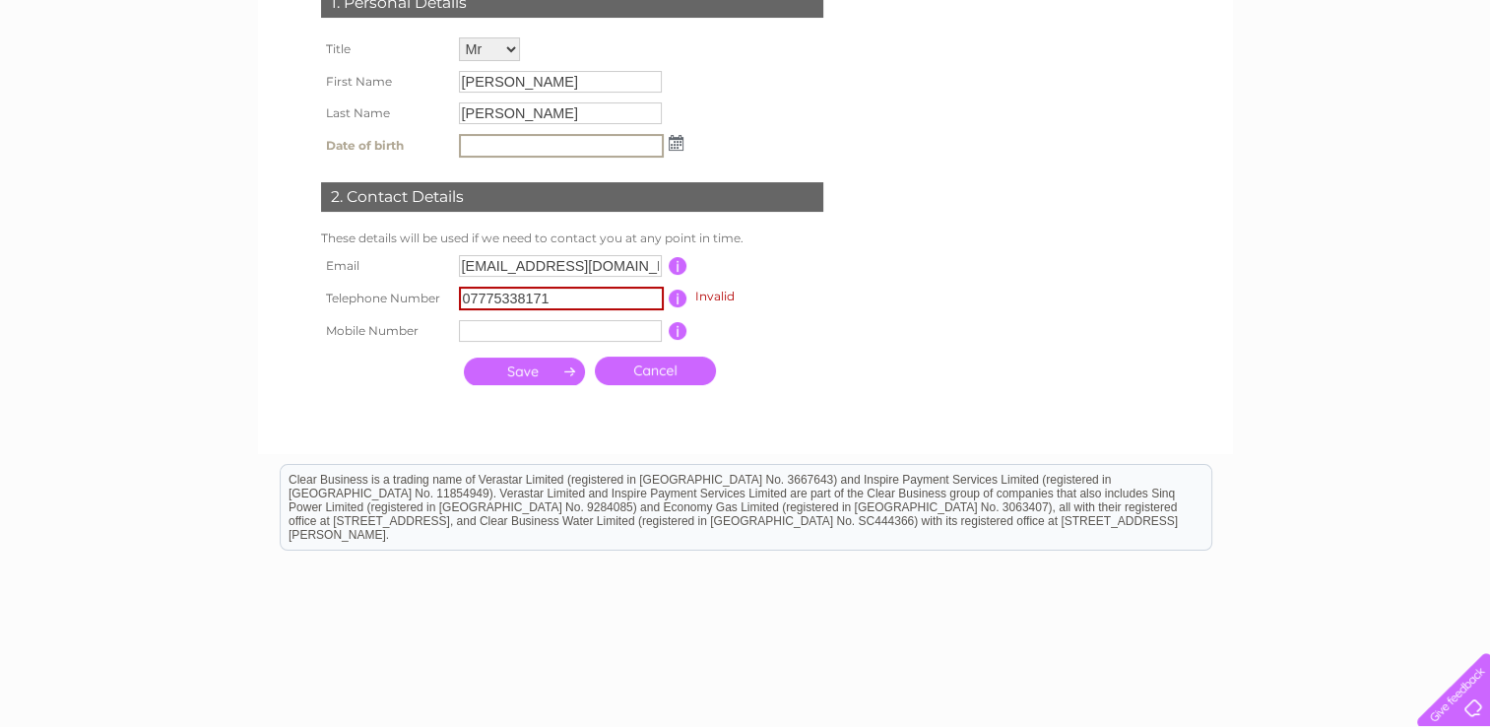
click at [567, 320] on input "text" at bounding box center [560, 331] width 203 height 22
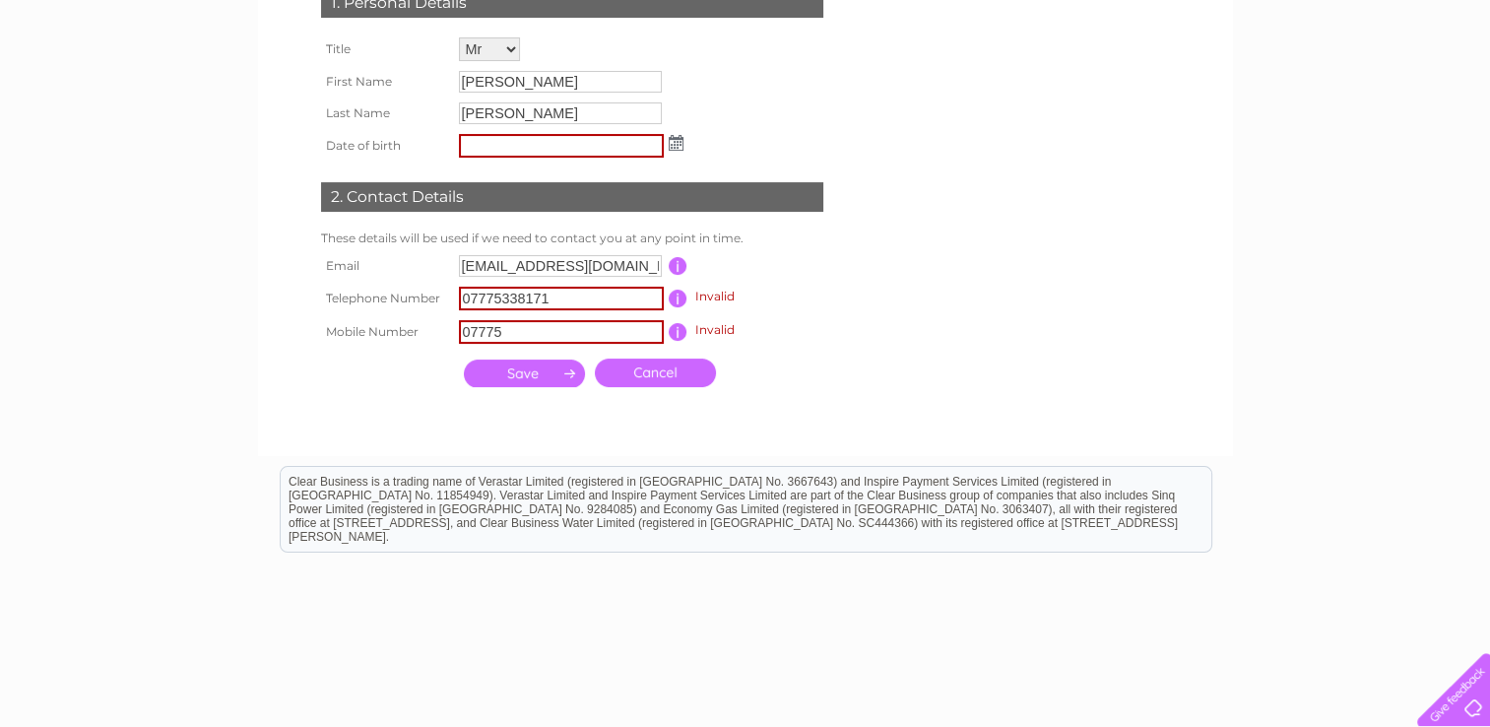
click at [563, 328] on input "07775" at bounding box center [561, 332] width 205 height 24
type input "07775338171"
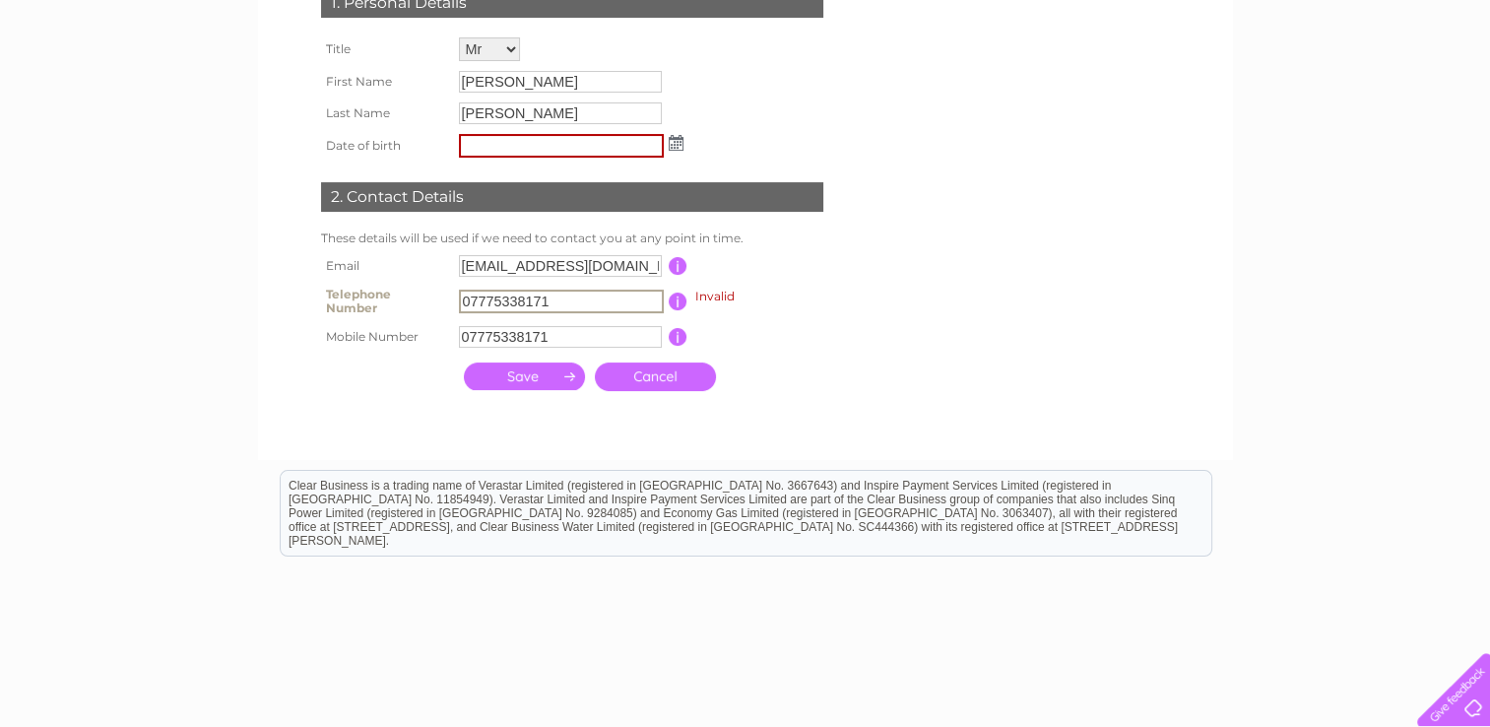
drag, startPoint x: 559, startPoint y: 299, endPoint x: 352, endPoint y: 273, distance: 209.5
click at [352, 273] on tbody "Email accounts@cwjplant.co.uk This should be a valid email address Telephone Nu…" at bounding box center [580, 301] width 529 height 102
click at [516, 371] on input "submit" at bounding box center [524, 376] width 121 height 28
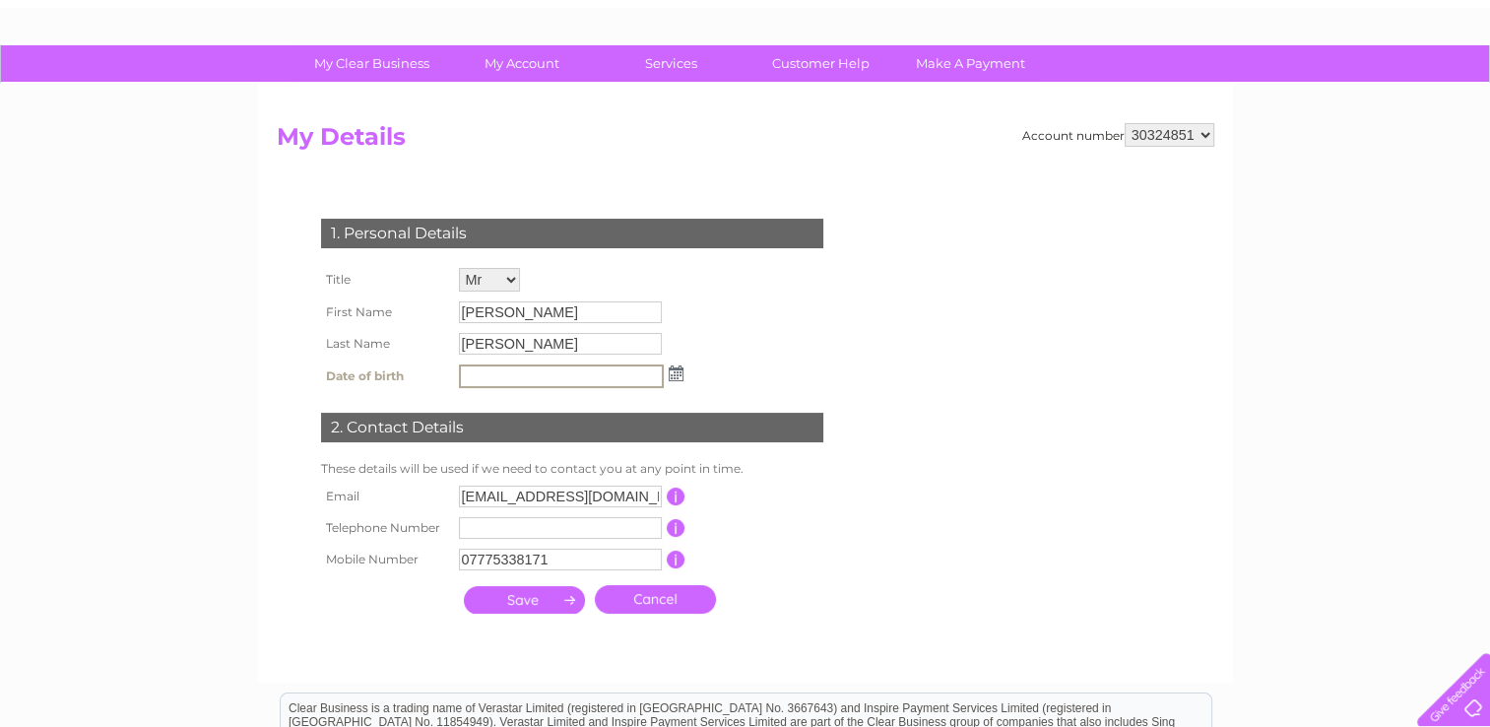
scroll to position [86, 0]
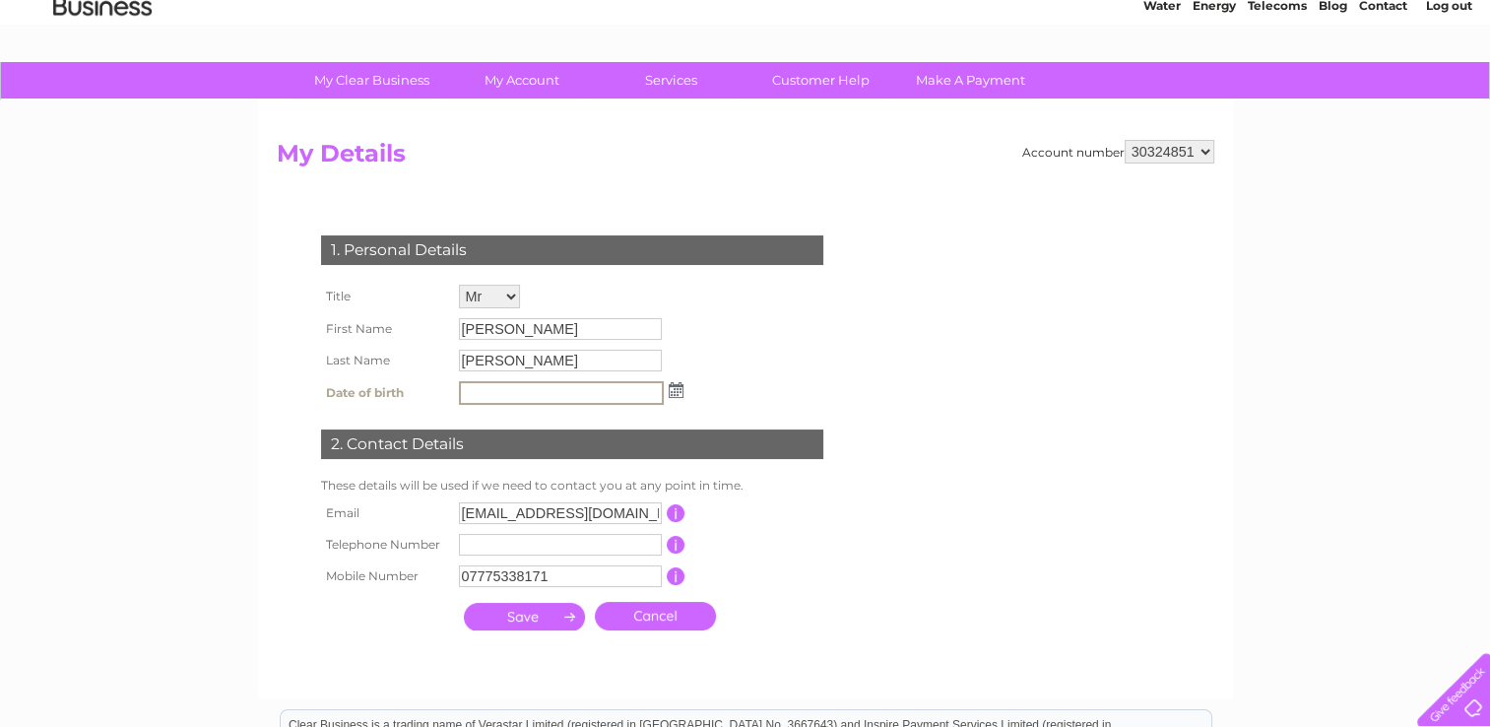
click at [512, 625] on input "submit" at bounding box center [524, 617] width 121 height 28
click at [507, 624] on input "submit" at bounding box center [524, 617] width 121 height 28
click at [518, 616] on input "submit" at bounding box center [524, 617] width 121 height 28
click at [669, 385] on img at bounding box center [676, 390] width 15 height 16
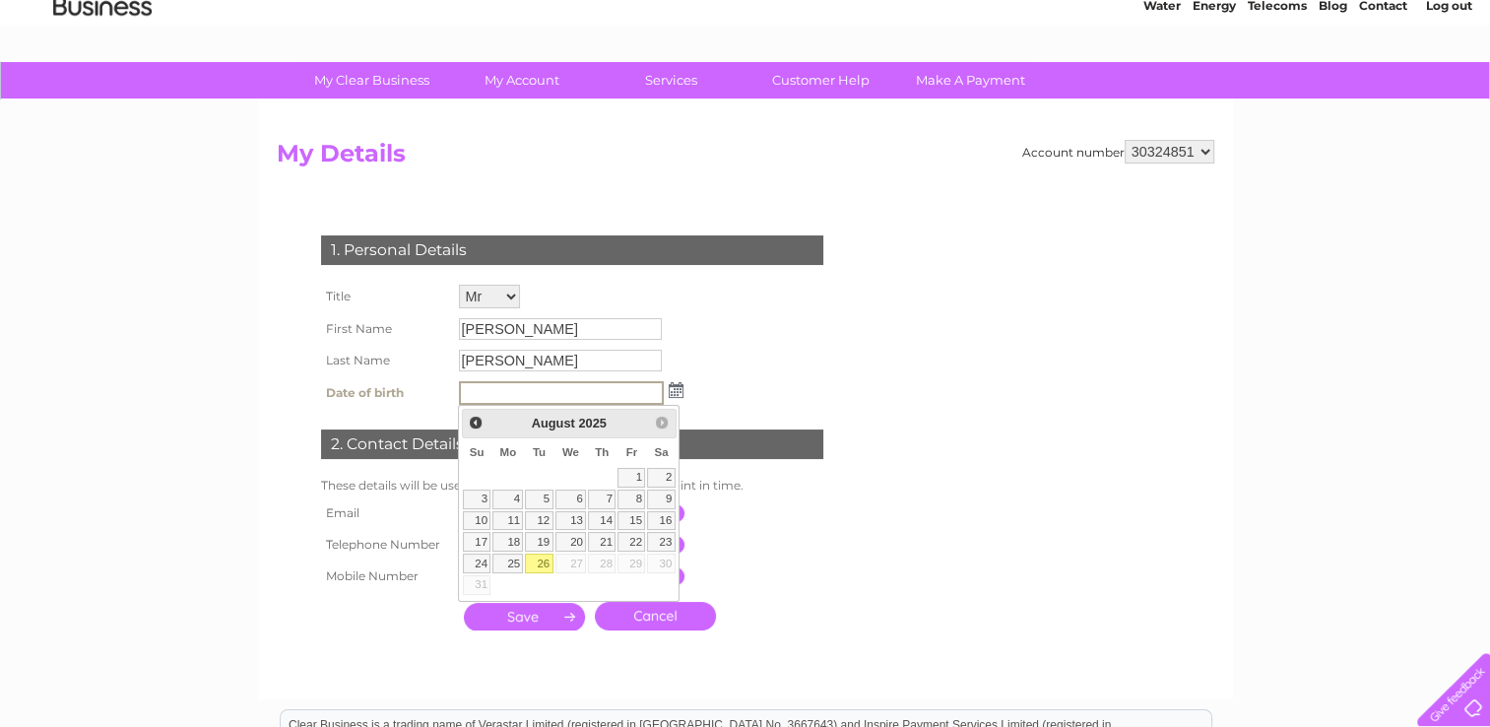
click at [589, 420] on span "2025" at bounding box center [592, 423] width 28 height 15
click at [686, 385] on td at bounding box center [571, 392] width 234 height 33
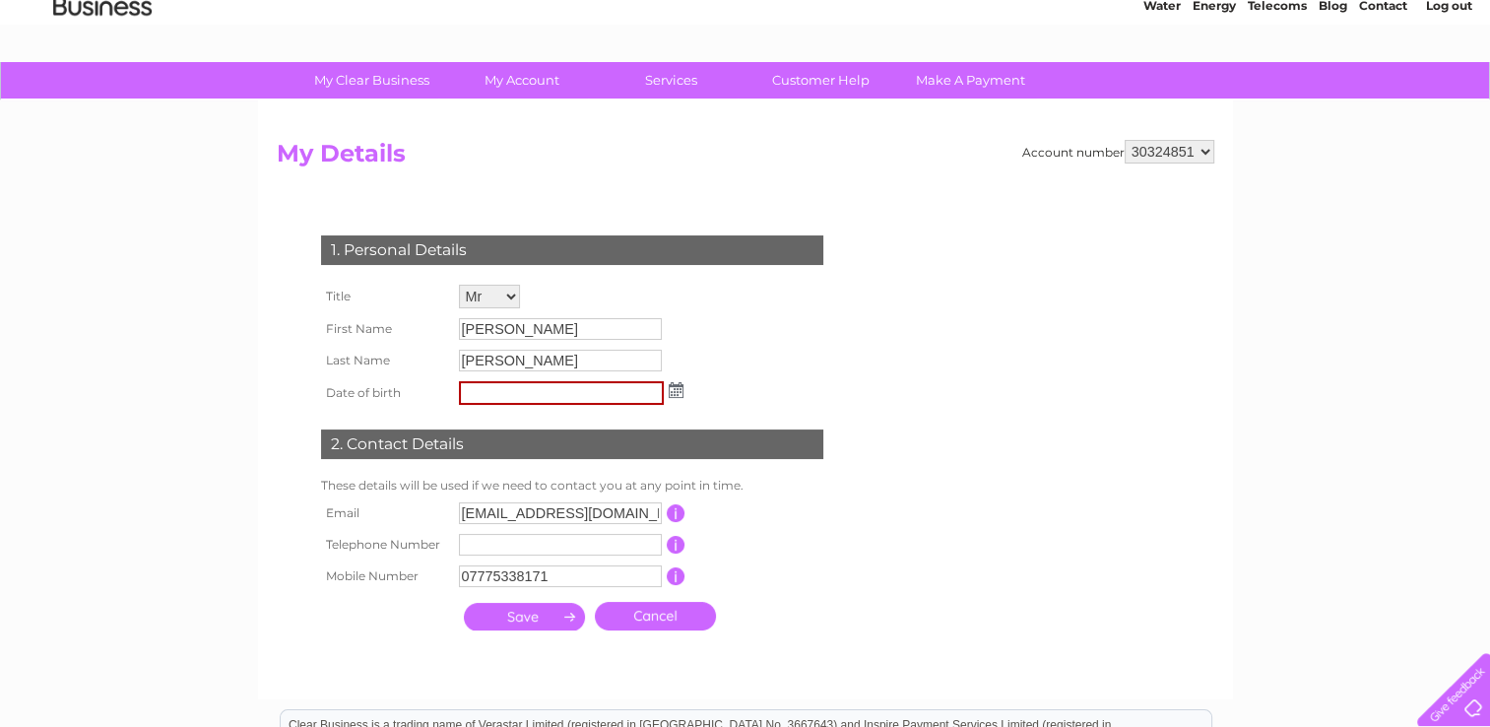
click at [678, 386] on img at bounding box center [676, 390] width 15 height 16
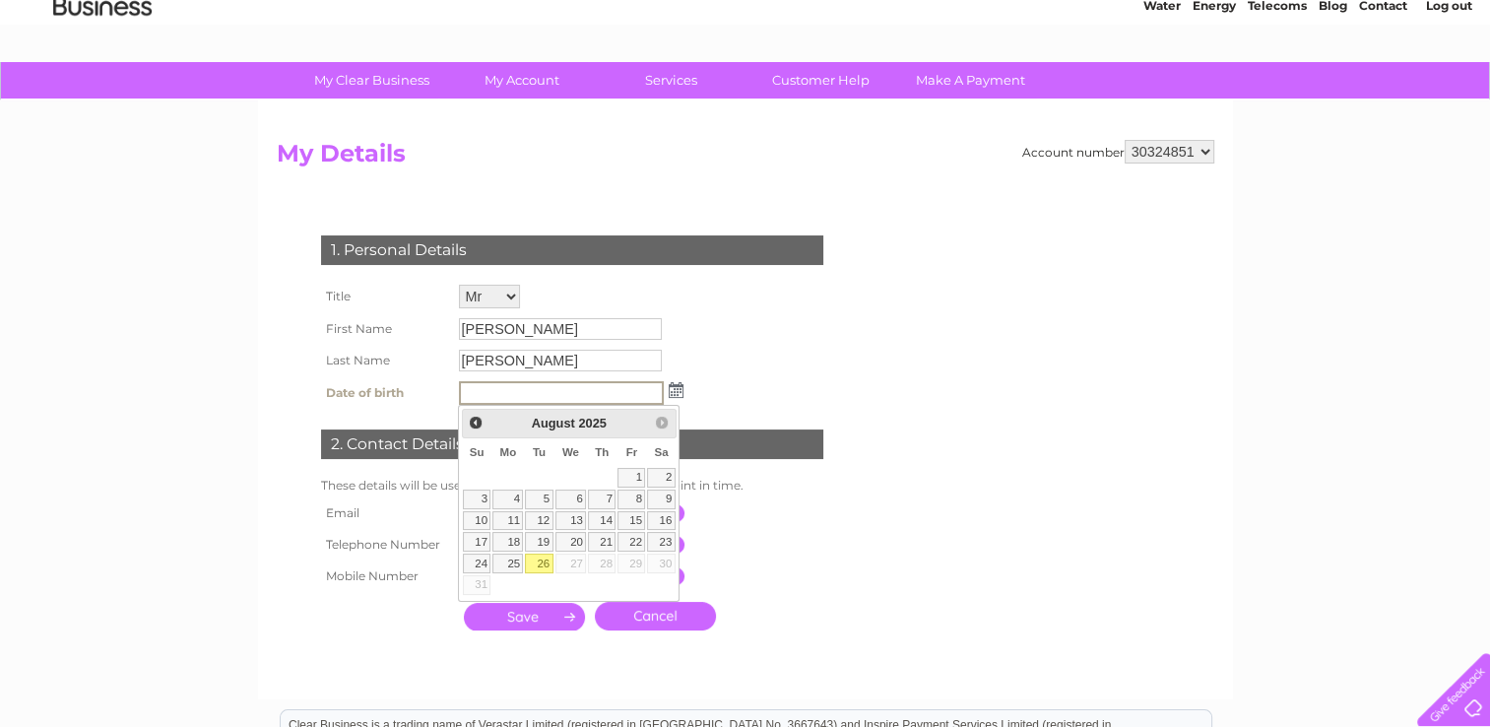
click at [598, 424] on span "2025" at bounding box center [592, 423] width 28 height 15
click at [583, 423] on span "2025" at bounding box center [592, 423] width 28 height 15
click at [477, 422] on span "Prev" at bounding box center [476, 423] width 16 height 16
click at [591, 423] on span "2025" at bounding box center [583, 423] width 28 height 15
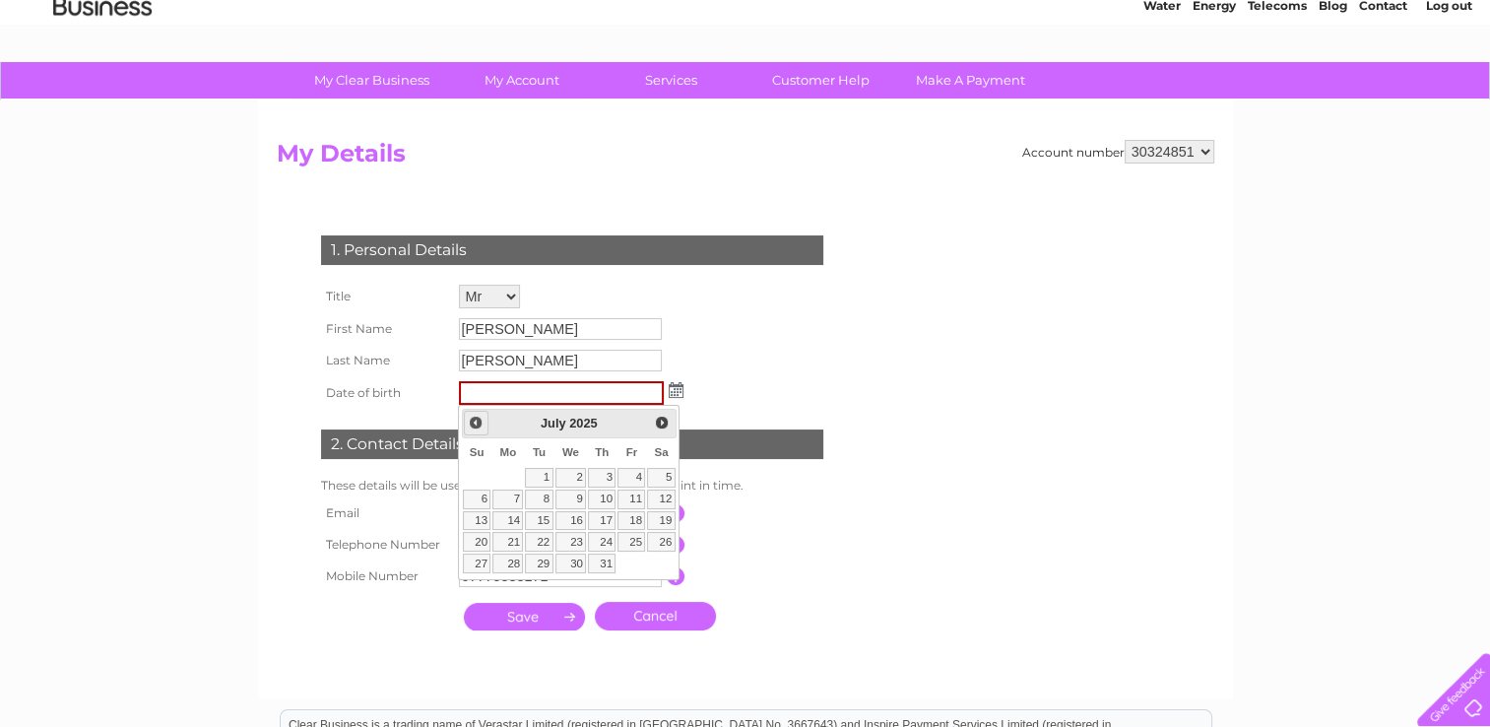
click at [478, 420] on span "Prev" at bounding box center [476, 423] width 16 height 16
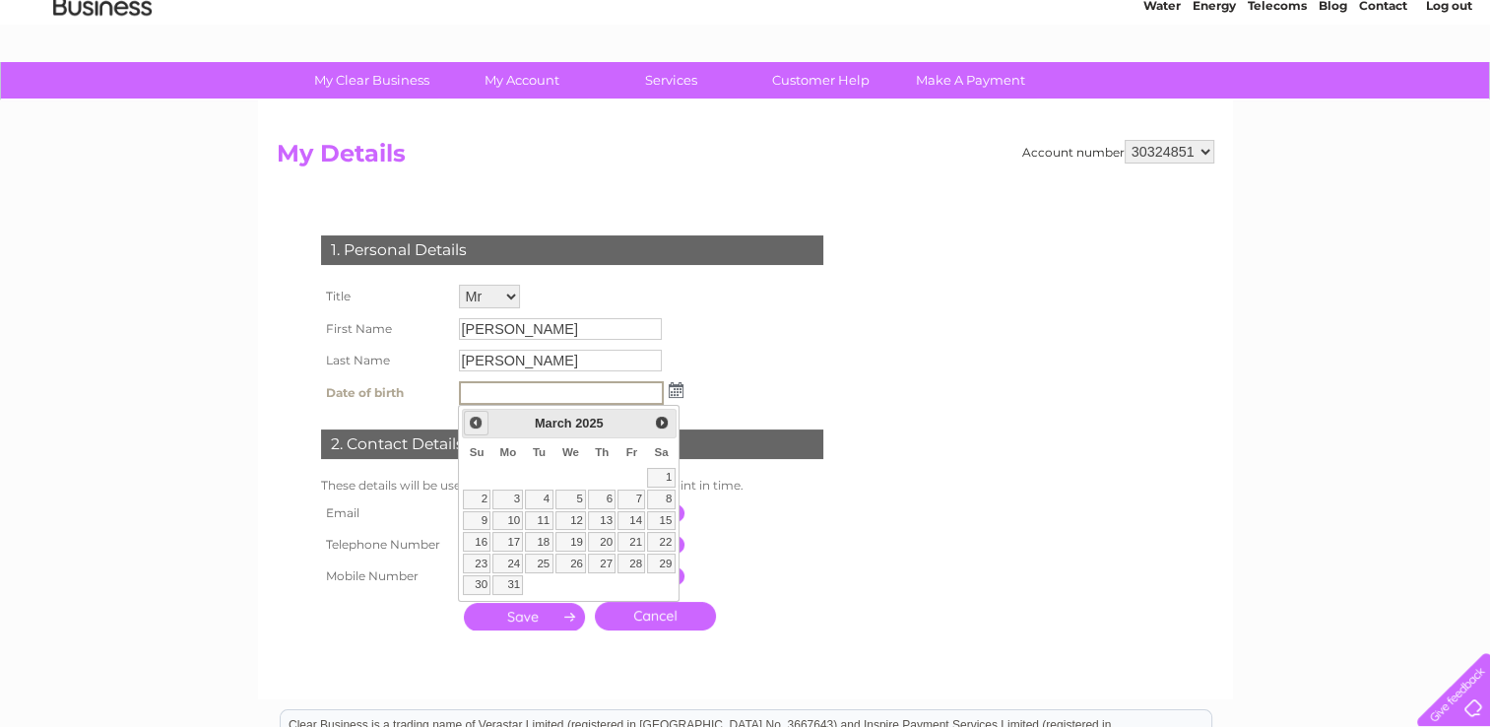
click at [478, 420] on span "Prev" at bounding box center [476, 423] width 16 height 16
type input "17/09/1994"
click at [664, 513] on link "17" at bounding box center [661, 521] width 28 height 20
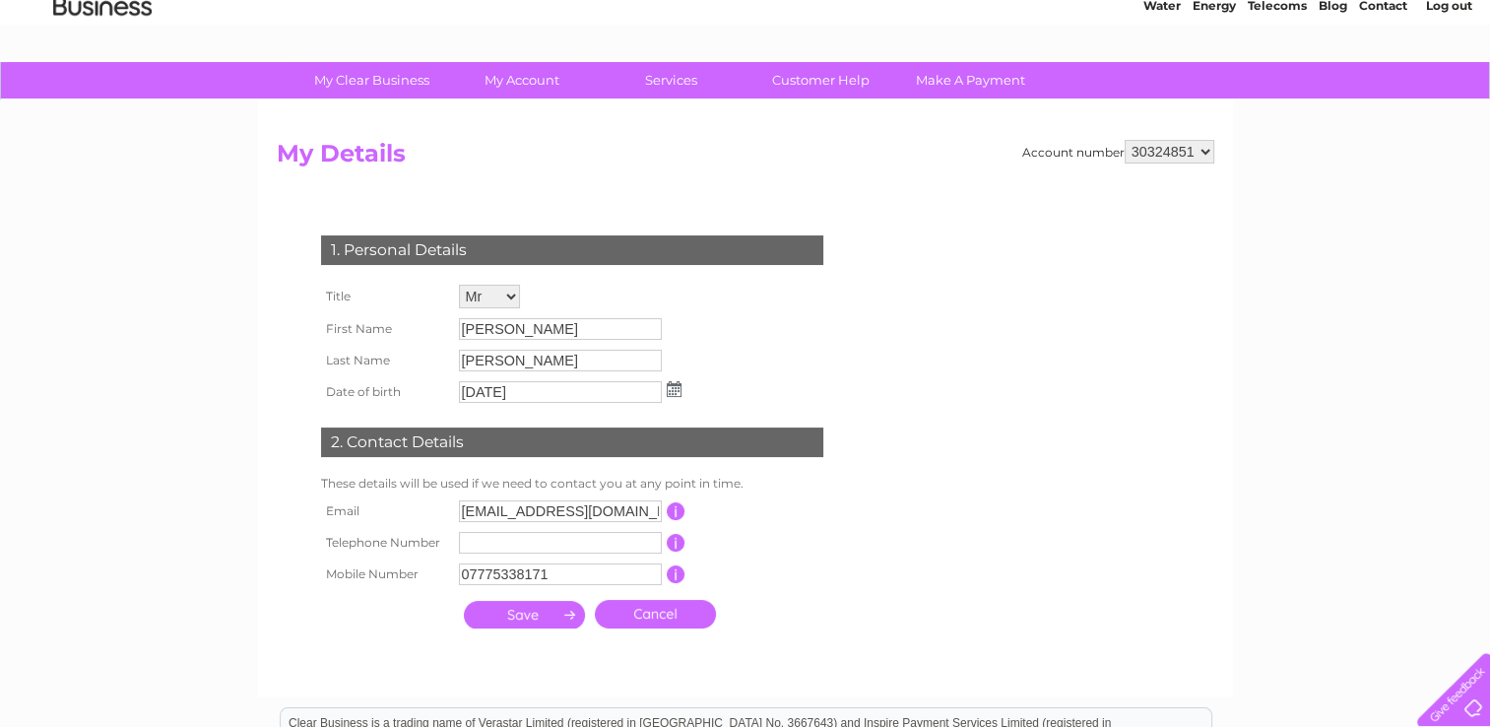
click at [538, 624] on input "submit" at bounding box center [524, 615] width 121 height 28
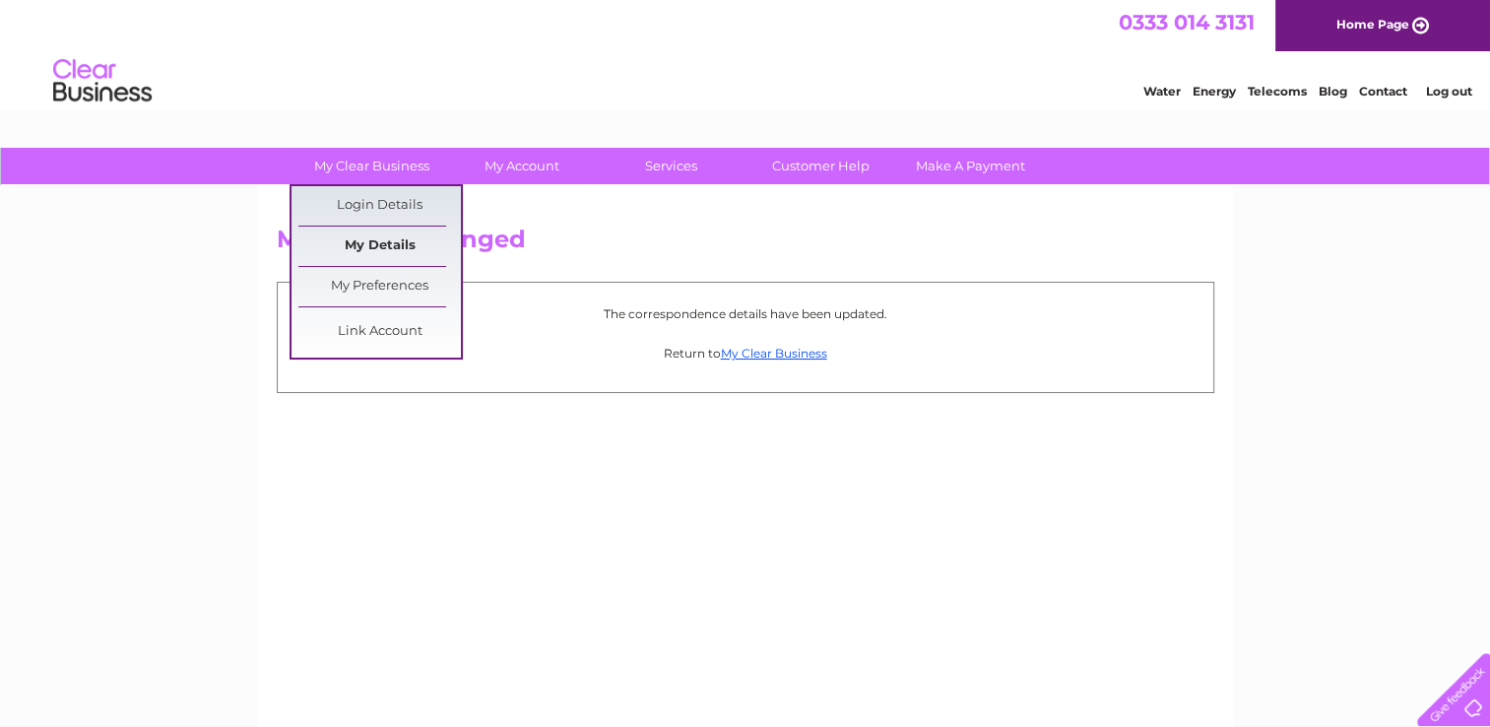
click at [366, 234] on link "My Details" at bounding box center [379, 246] width 163 height 39
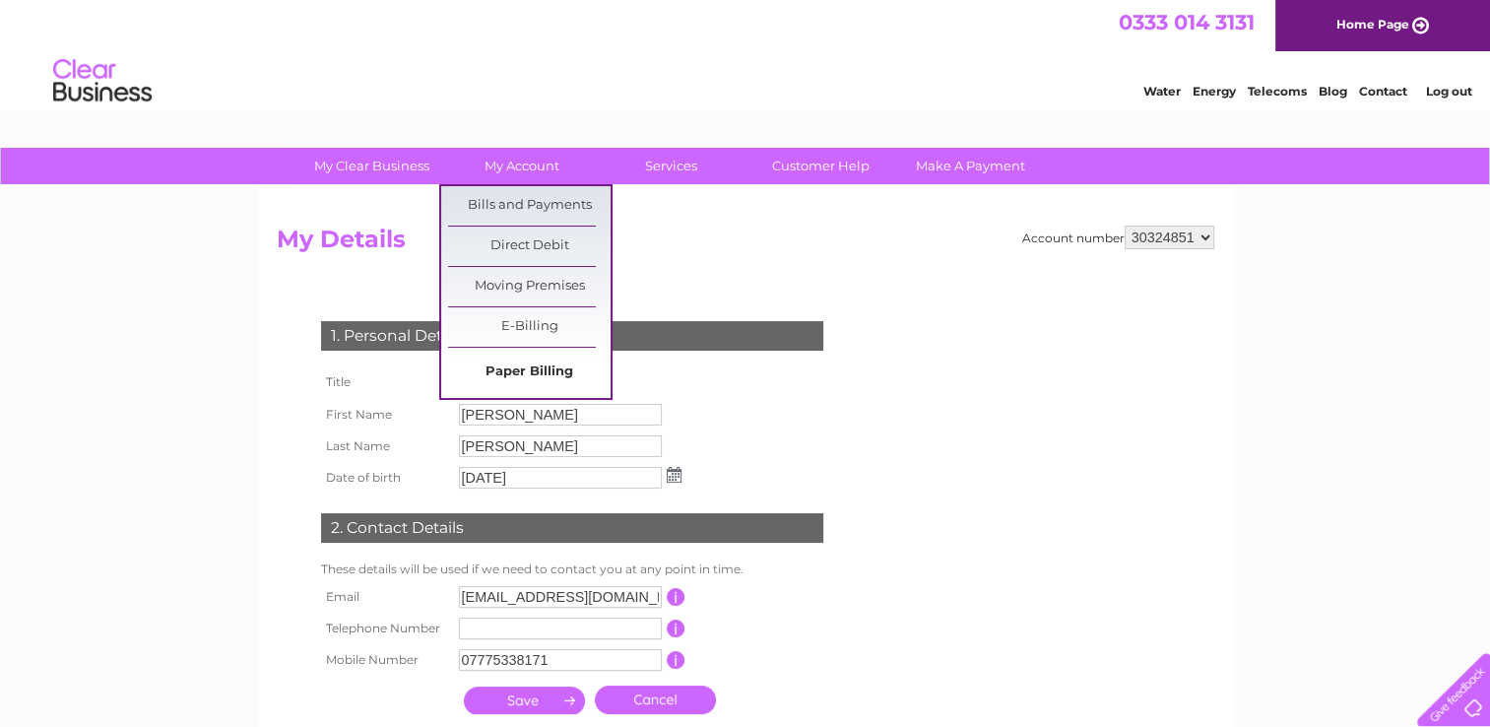
click at [496, 364] on link "Paper Billing" at bounding box center [529, 372] width 163 height 39
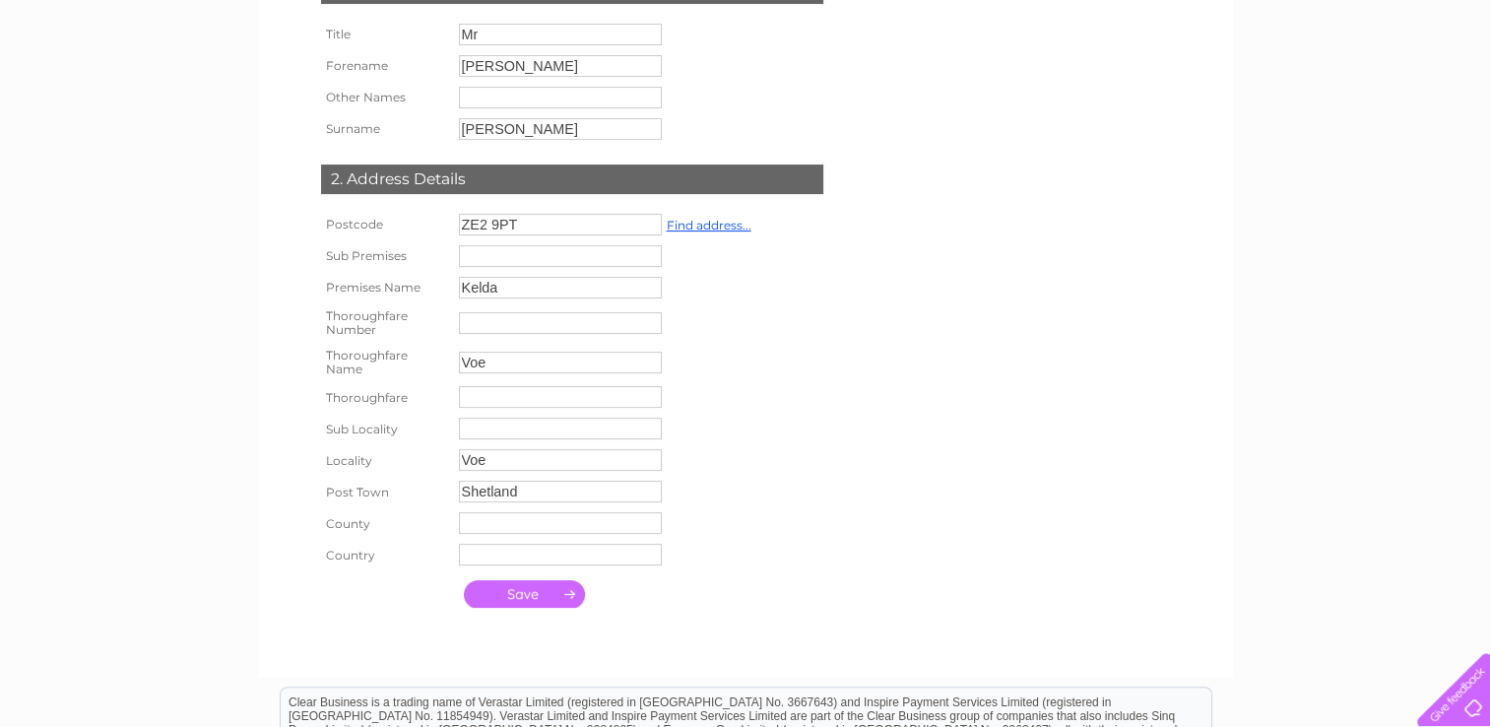
scroll to position [345, 0]
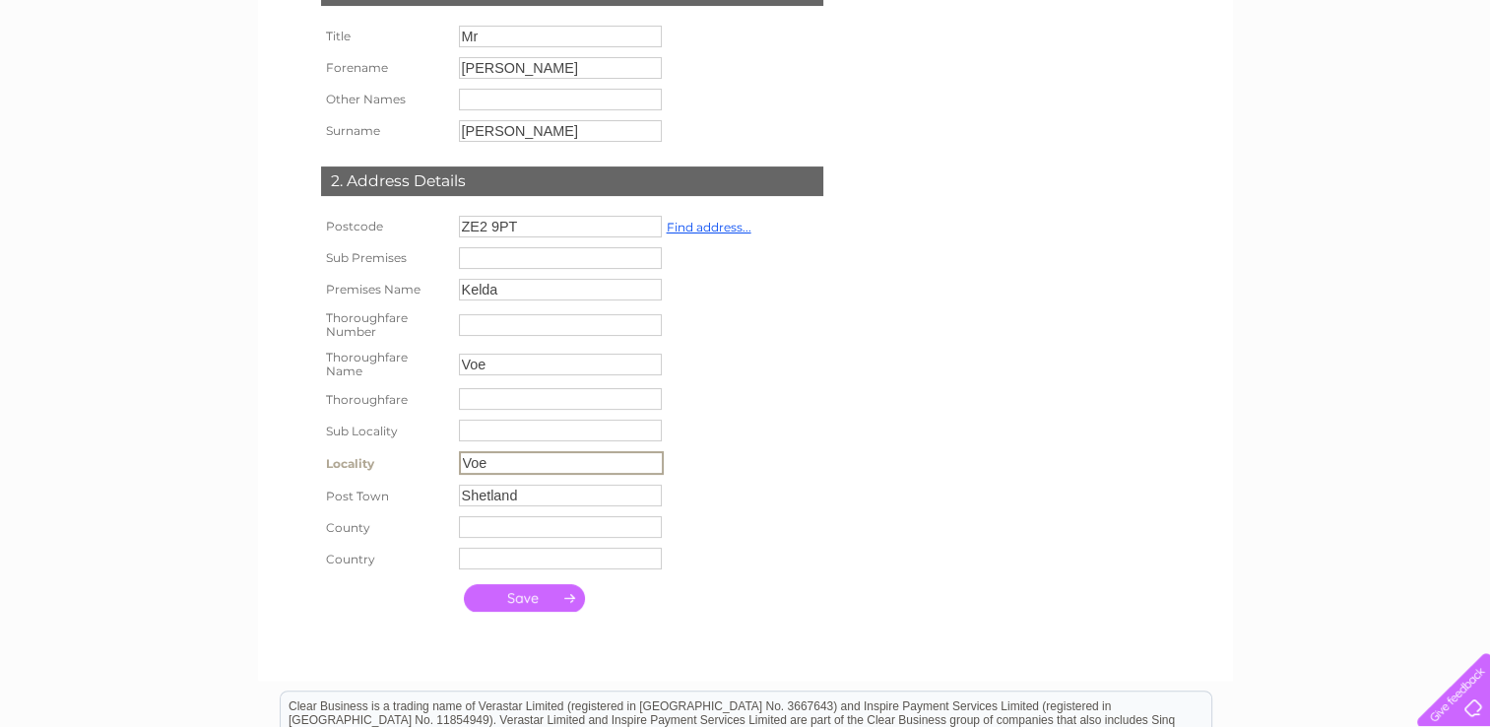
drag, startPoint x: 500, startPoint y: 466, endPoint x: 349, endPoint y: 447, distance: 152.8
click at [349, 447] on tbody "Postcode ZE2 9PT Find address... Sub Premises Premises Name [GEOGRAPHIC_DATA] T…" at bounding box center [536, 392] width 440 height 363
click at [517, 615] on td at bounding box center [524, 597] width 131 height 37
click at [524, 592] on input "submit" at bounding box center [524, 596] width 121 height 28
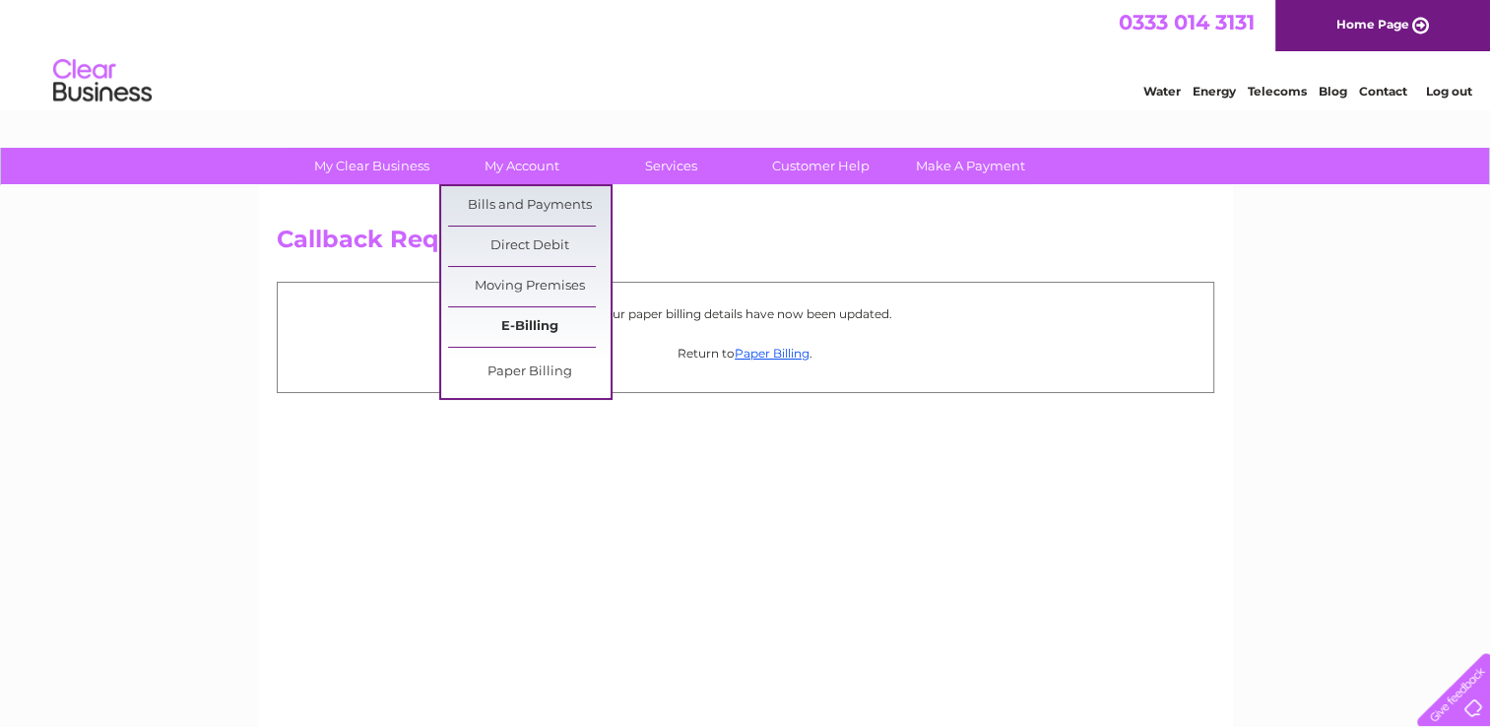
click at [516, 324] on link "E-Billing" at bounding box center [529, 326] width 163 height 39
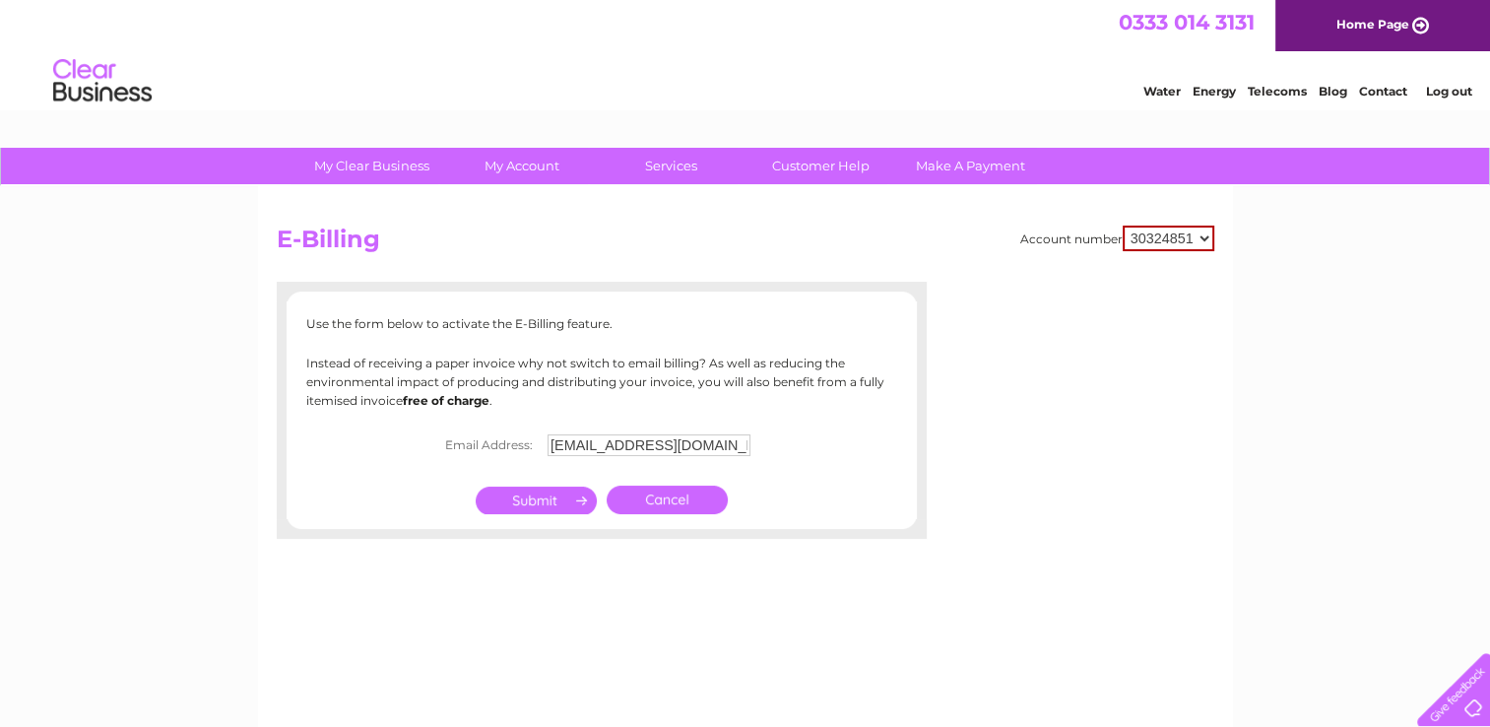
click at [521, 492] on input "submit" at bounding box center [536, 501] width 121 height 28
